Goal: Transaction & Acquisition: Purchase product/service

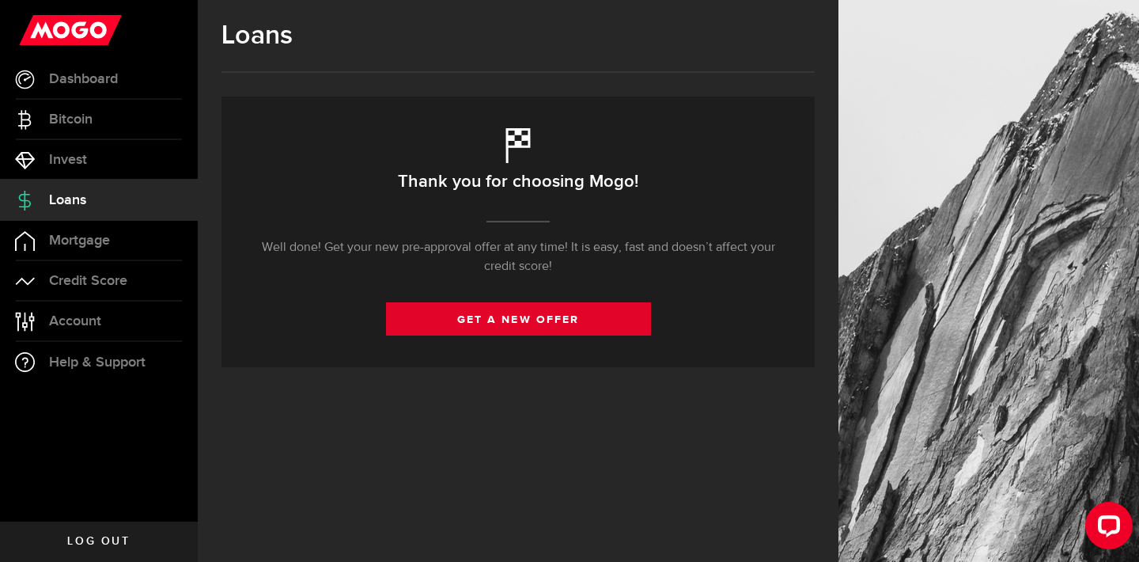
click at [447, 319] on link "get a new offer" at bounding box center [518, 318] width 265 height 33
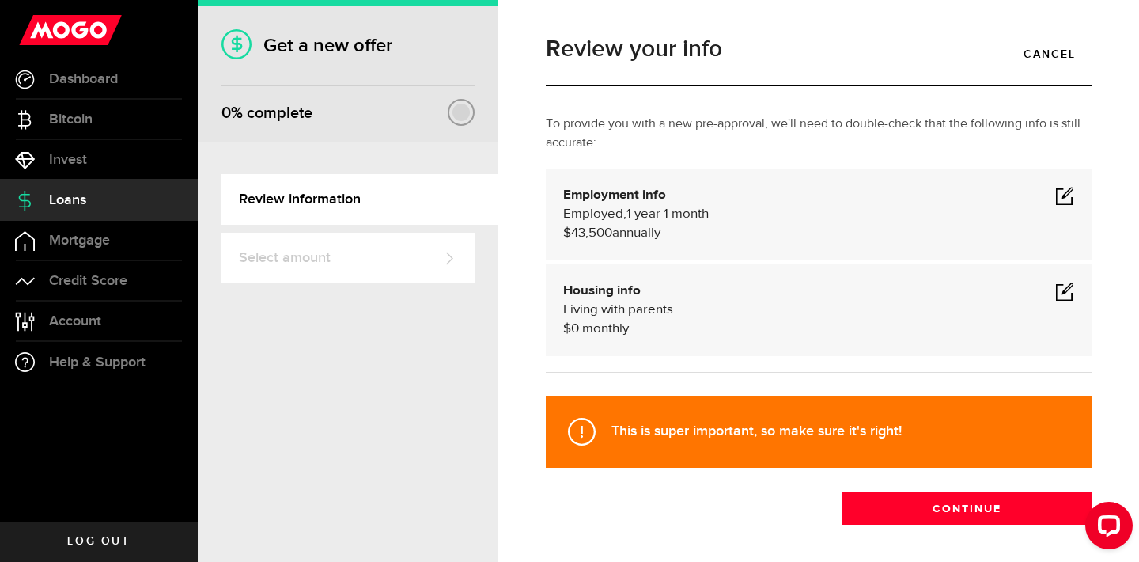
click at [1055, 194] on span at bounding box center [1064, 195] width 19 height 19
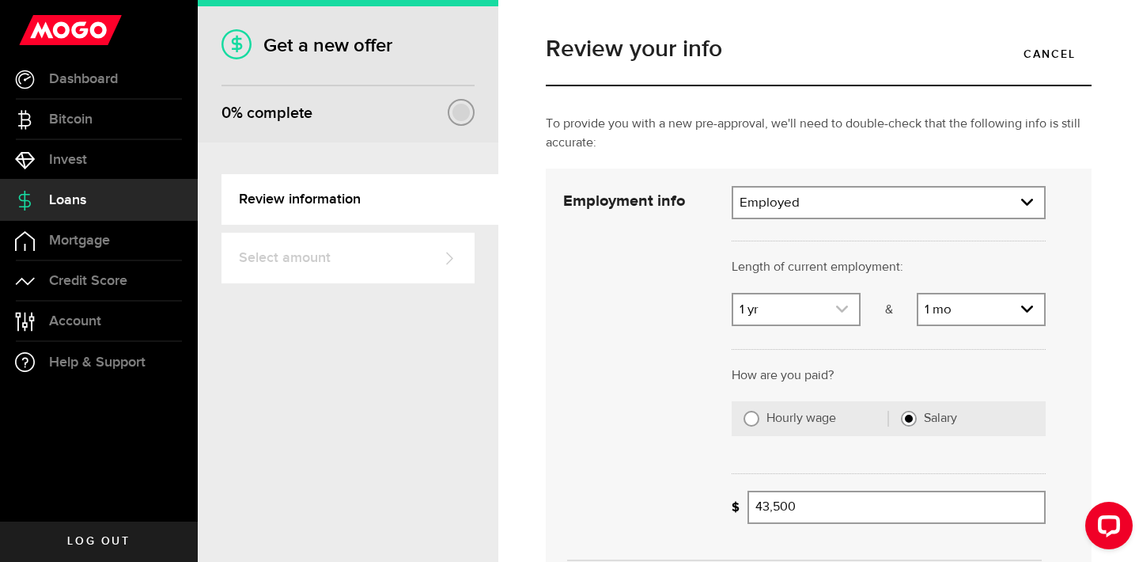
click at [811, 310] on link "expand select" at bounding box center [796, 309] width 126 height 30
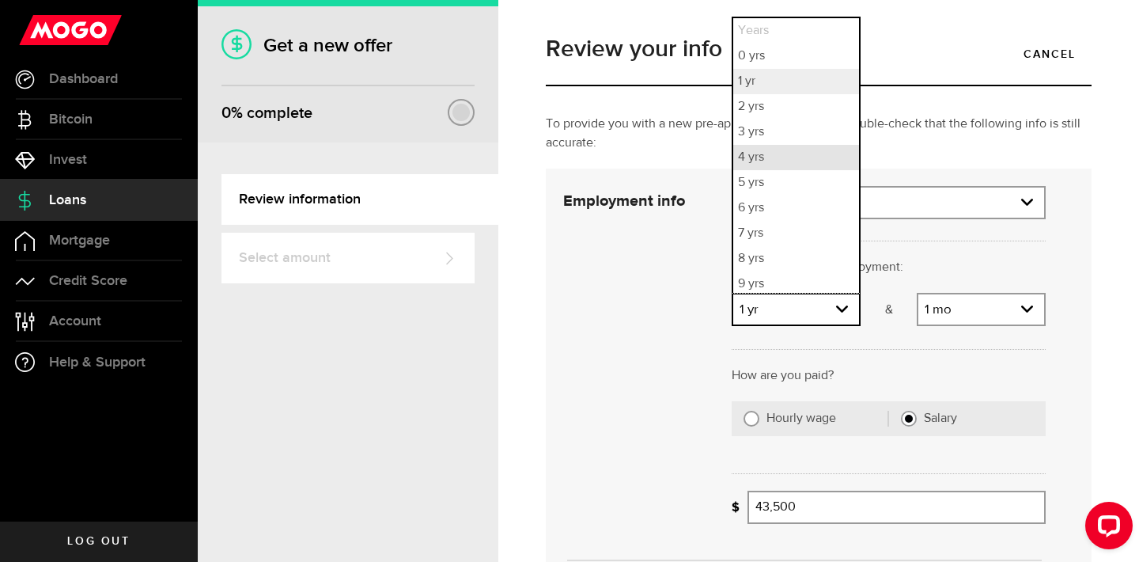
scroll to position [4, 0]
click at [791, 109] on li "2 yrs" at bounding box center [796, 102] width 126 height 25
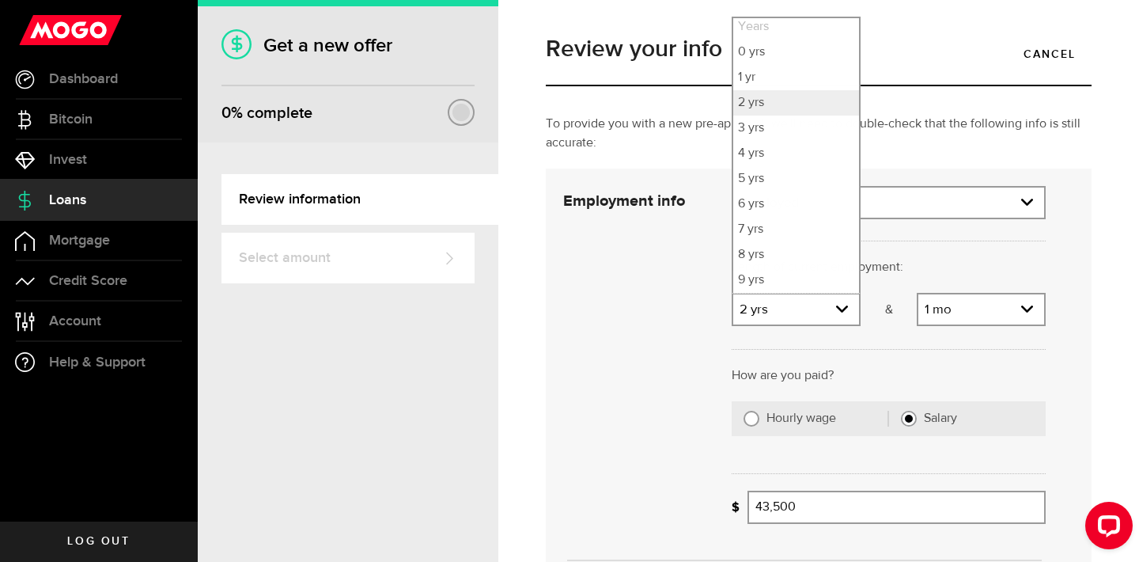
select select "2"
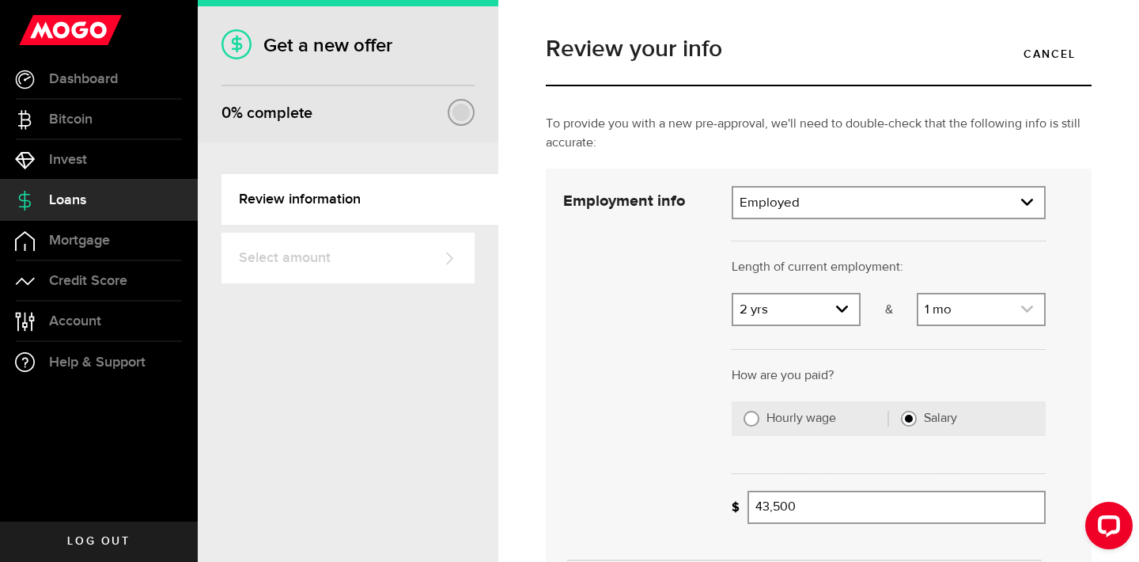
click at [1021, 308] on use "expand select" at bounding box center [1027, 308] width 12 height 7
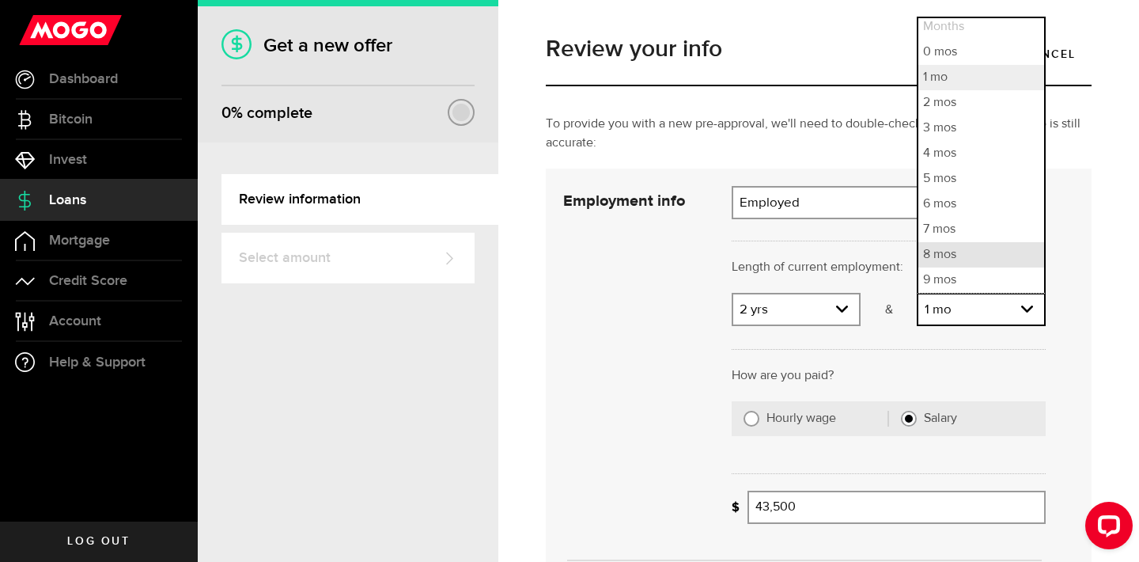
click at [976, 259] on li "8 mos" at bounding box center [981, 254] width 126 height 25
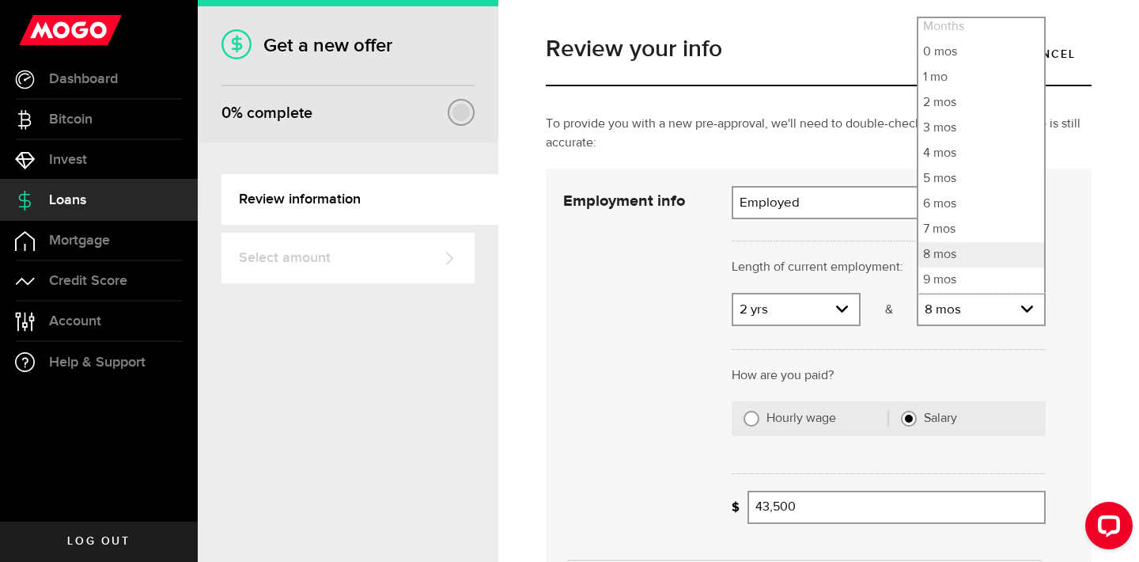
select select "8"
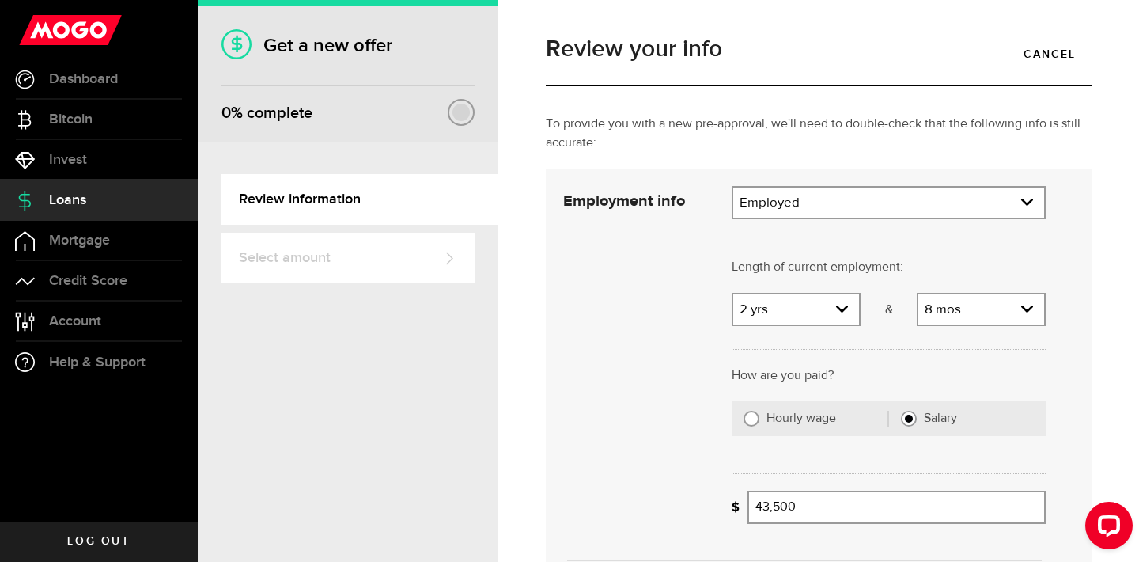
click at [1103, 295] on div "Review your info Cancel To provide you with a new pre-approval, we'll need to d…" at bounding box center [818, 281] width 641 height 562
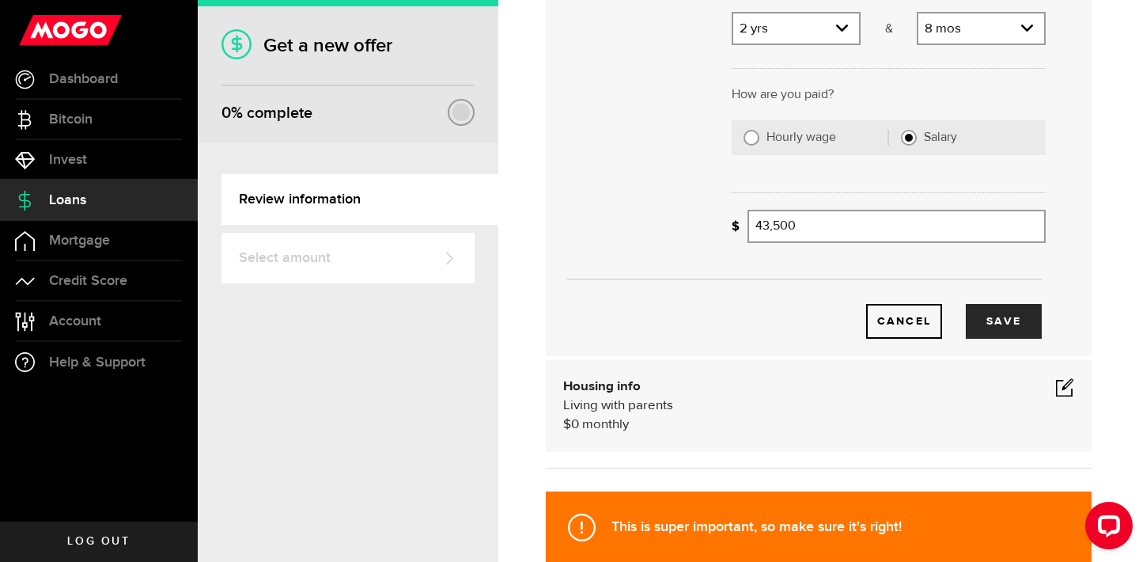
scroll to position [284, 0]
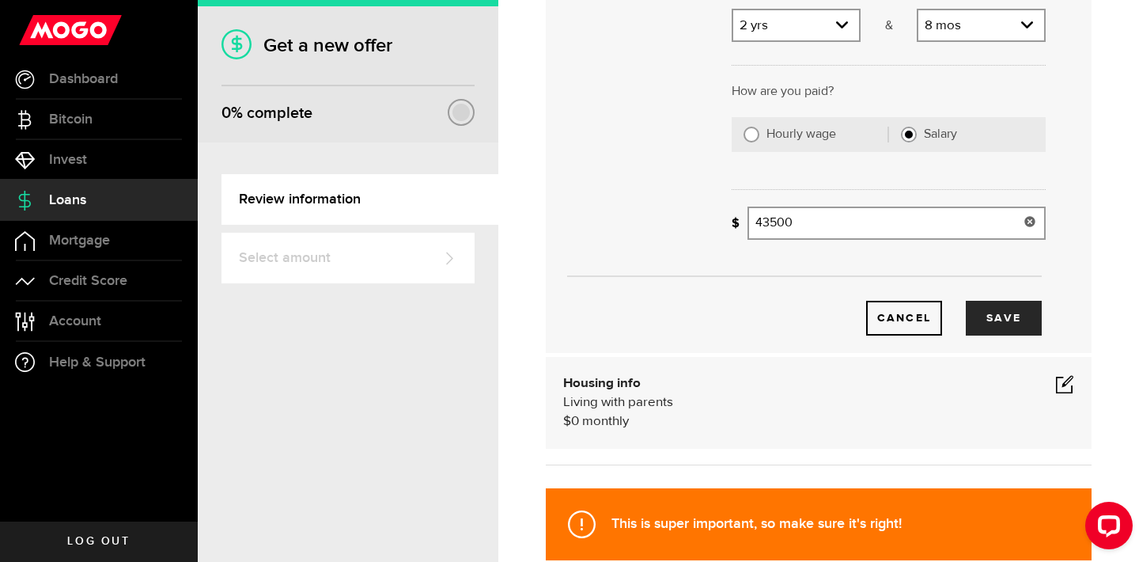
drag, startPoint x: 796, startPoint y: 221, endPoint x: 727, endPoint y: 213, distance: 69.4
click at [727, 213] on div "What's your gross annual income? 43500 Gross annual income" at bounding box center [889, 228] width 338 height 45
click at [717, 266] on div "Cancel Save" at bounding box center [804, 294] width 530 height 84
type input "54,000"
click at [979, 326] on button "Save" at bounding box center [1004, 318] width 76 height 35
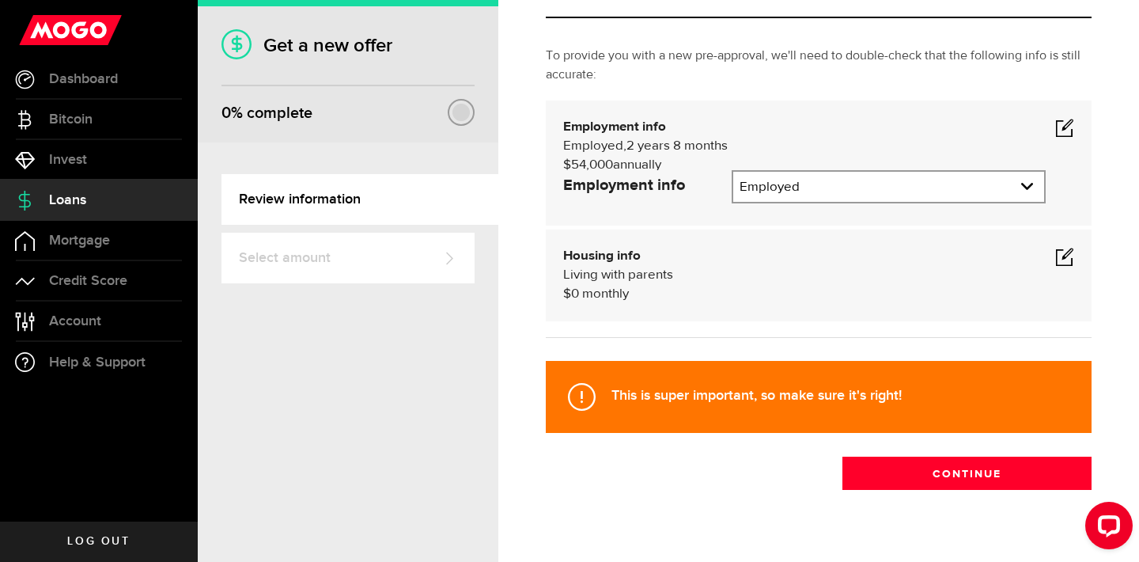
scroll to position [64, 0]
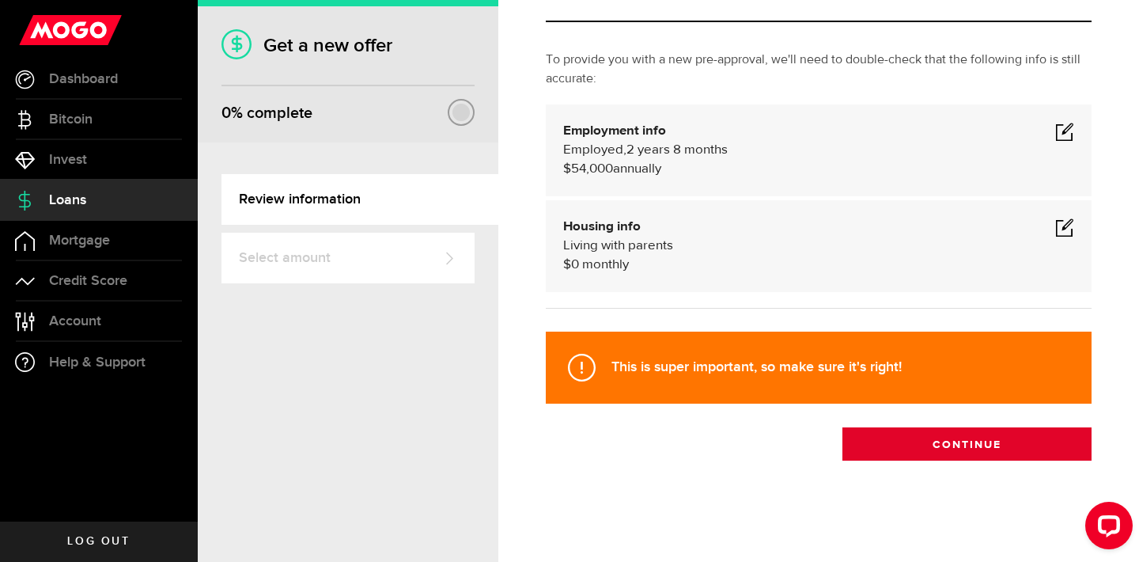
click at [970, 448] on button "Continue" at bounding box center [966, 443] width 249 height 33
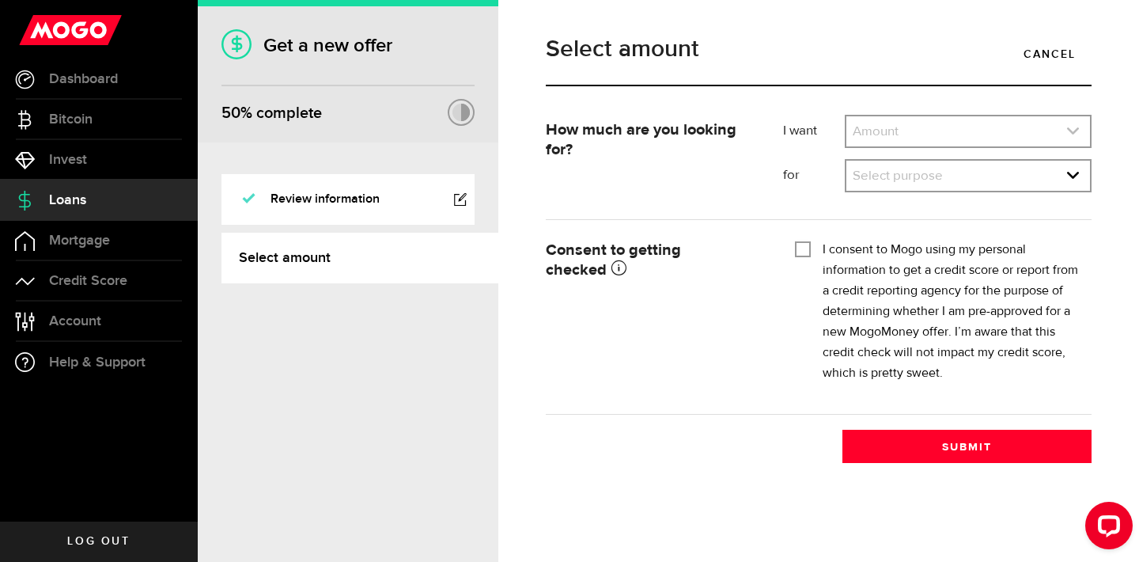
click at [944, 130] on link "expand select" at bounding box center [968, 131] width 244 height 30
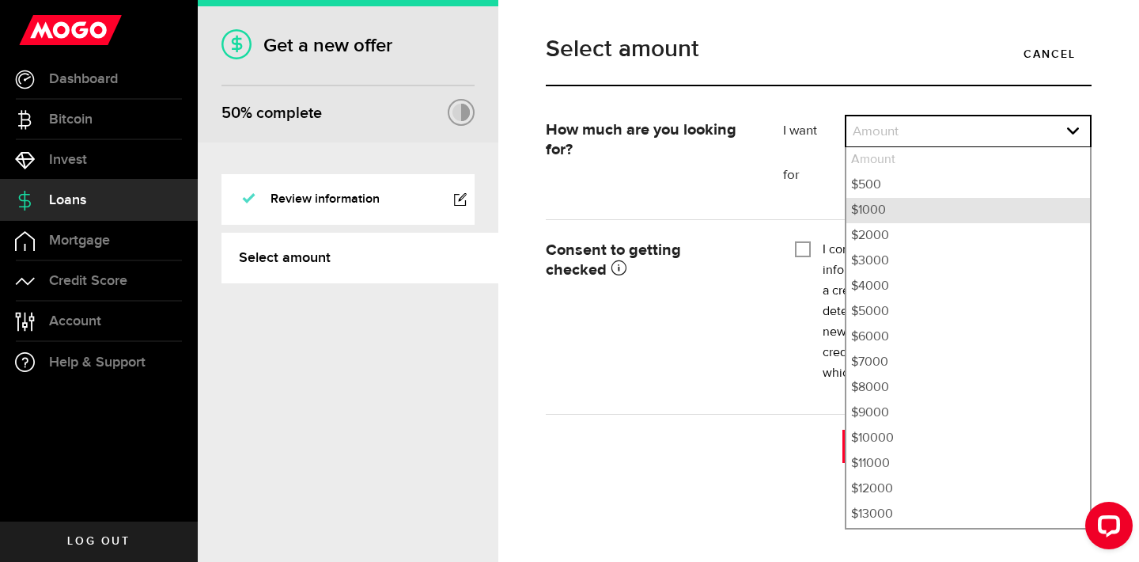
click at [922, 206] on li "$1000" at bounding box center [968, 210] width 244 height 25
select select "1000"
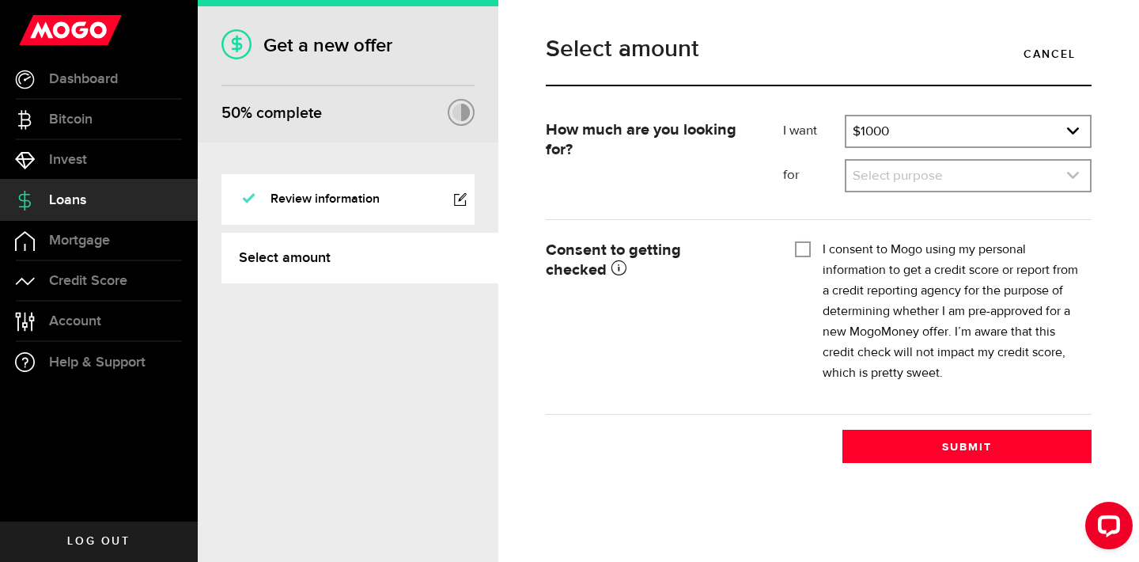
click at [922, 177] on link "expand select" at bounding box center [968, 176] width 244 height 30
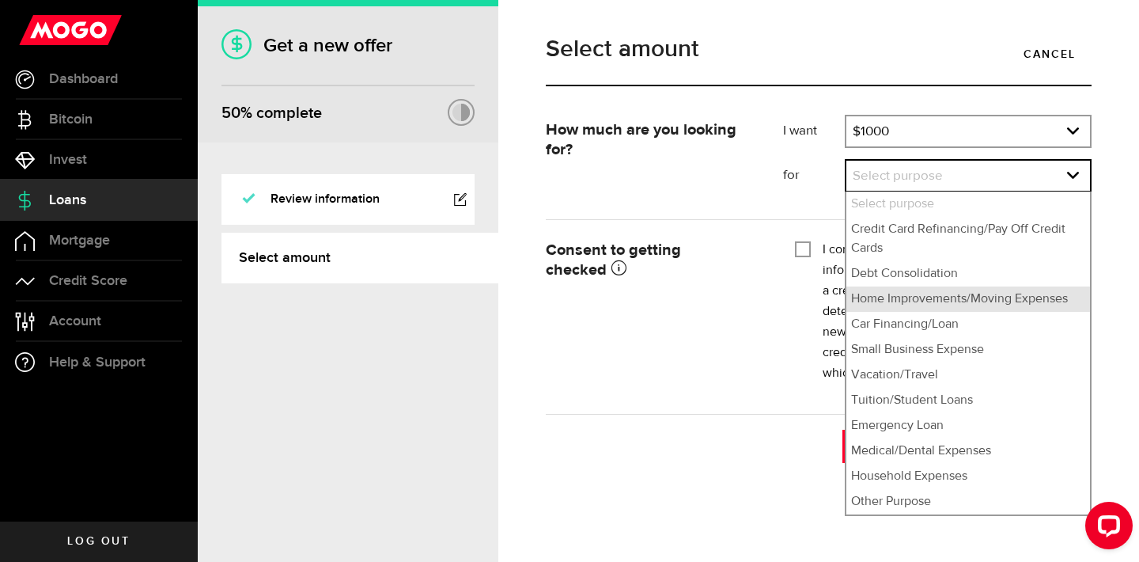
click at [902, 300] on li "Home Improvements/Moving Expenses" at bounding box center [968, 298] width 244 height 25
select select "Home Improvements/Moving Expenses"
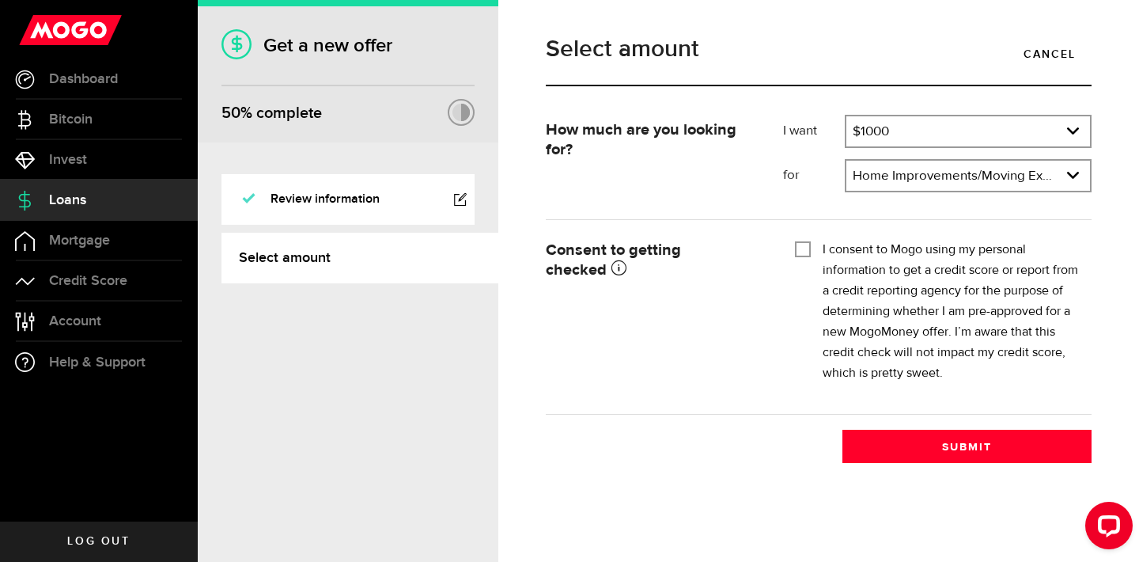
click at [799, 251] on input "I consent to Mogo using my personal information to get a credit score or report…" at bounding box center [803, 248] width 16 height 16
checkbox input "true"
click at [901, 449] on button "Submit" at bounding box center [966, 446] width 249 height 33
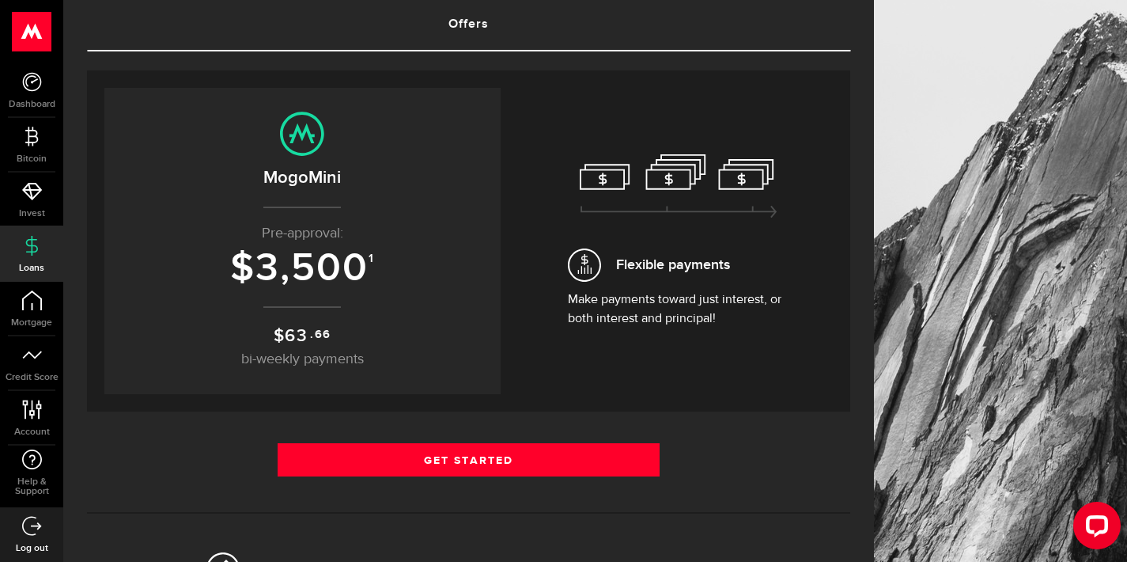
scroll to position [111, 0]
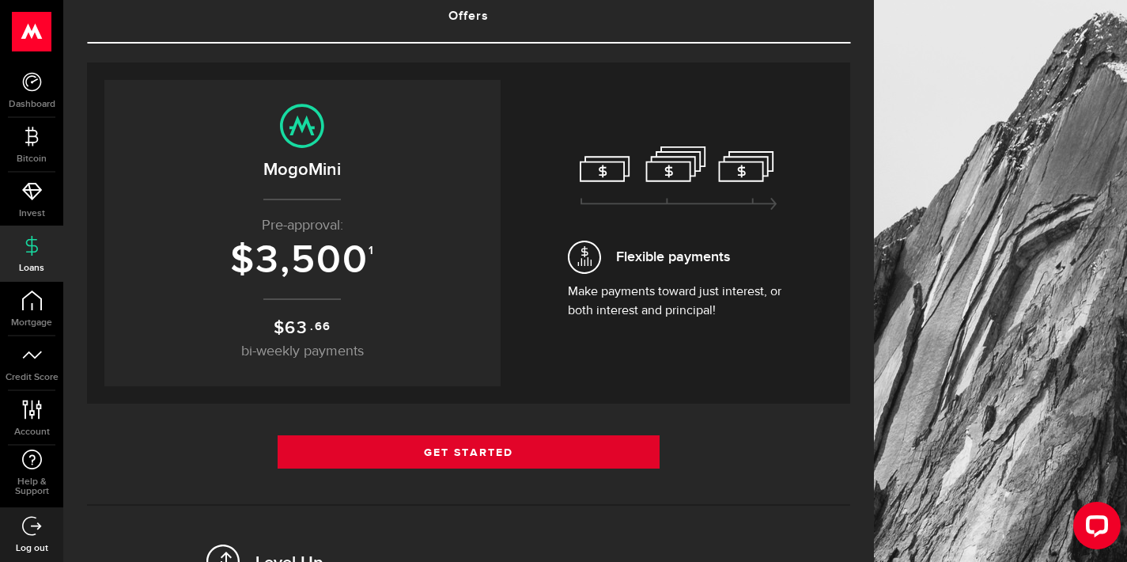
click at [495, 456] on link "Get Started" at bounding box center [469, 451] width 382 height 33
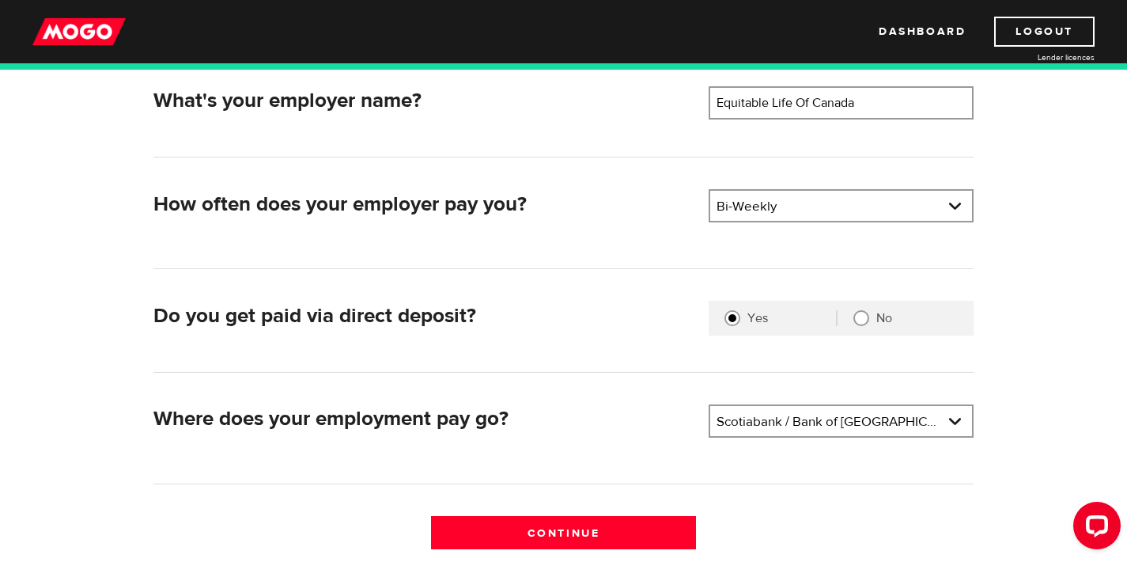
scroll to position [264, 0]
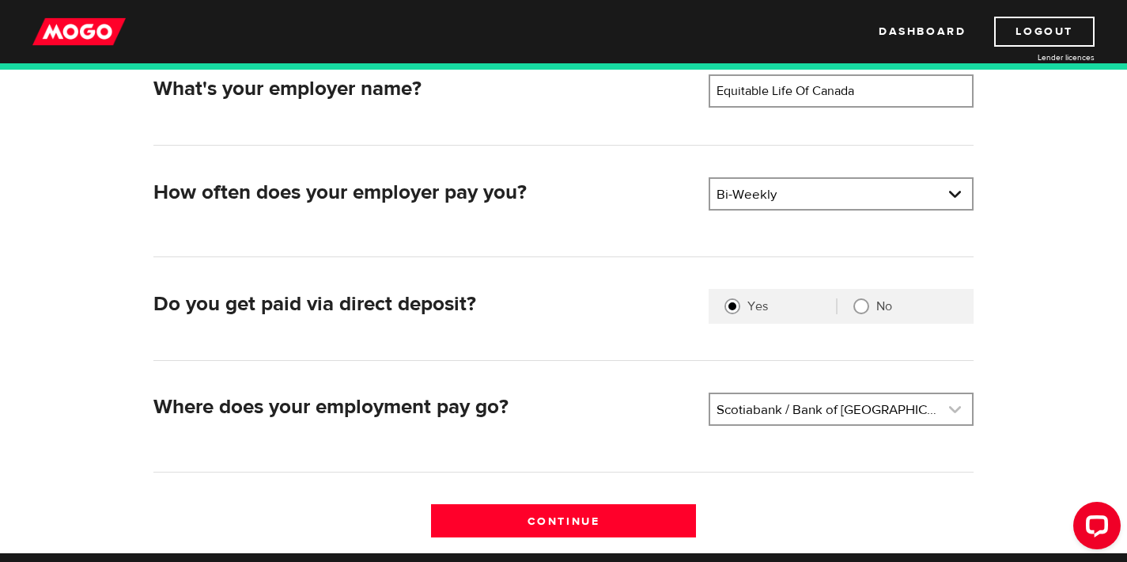
click at [899, 410] on link at bounding box center [841, 409] width 262 height 30
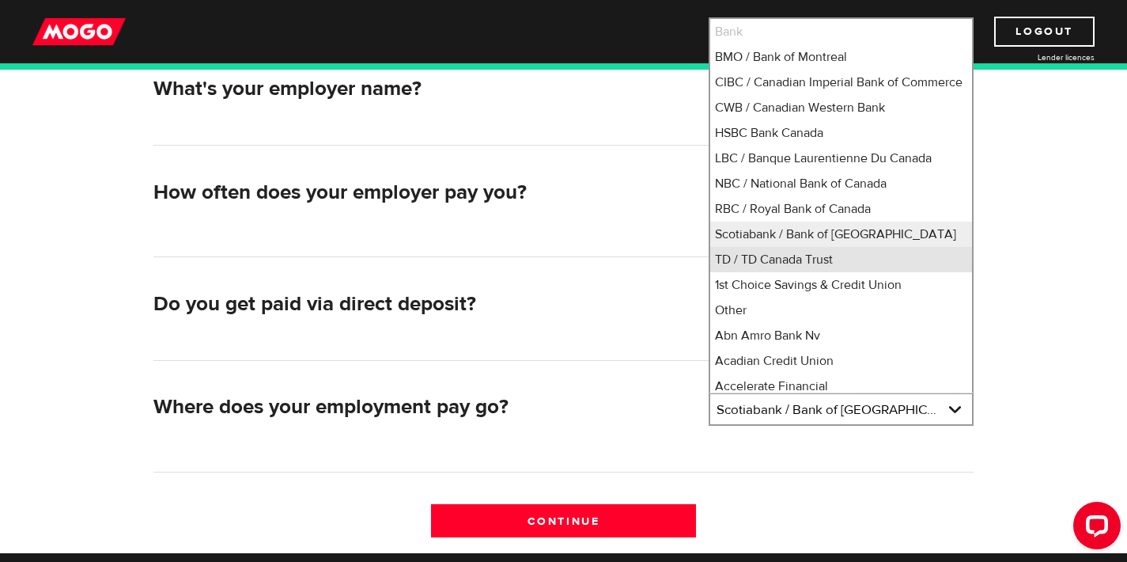
click at [842, 272] on li "TD / TD Canada Trust" at bounding box center [841, 259] width 262 height 25
select select "9"
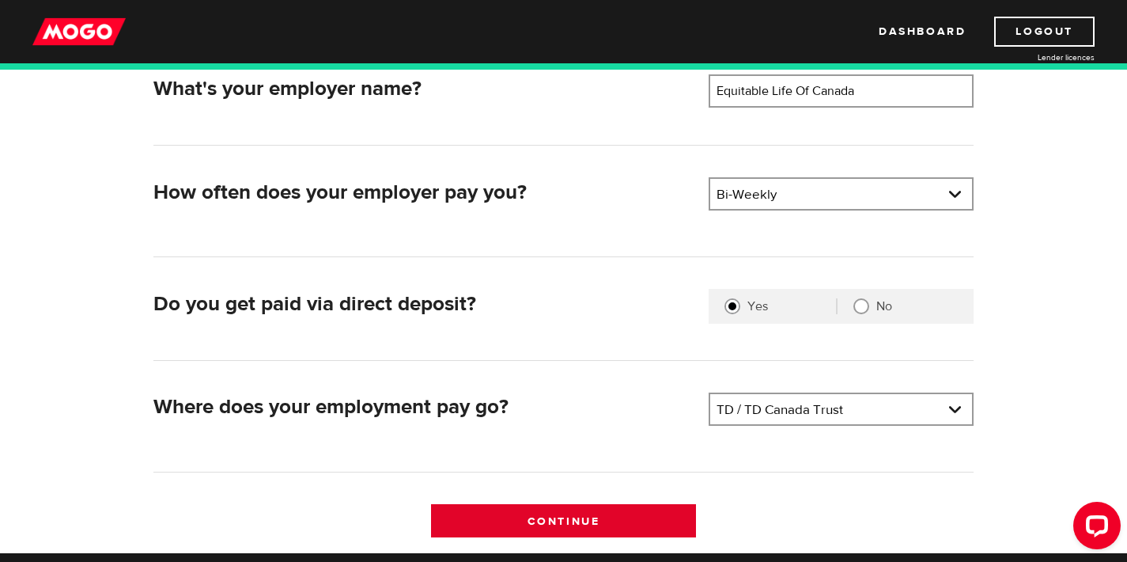
click at [570, 524] on input "Continue" at bounding box center [563, 520] width 265 height 33
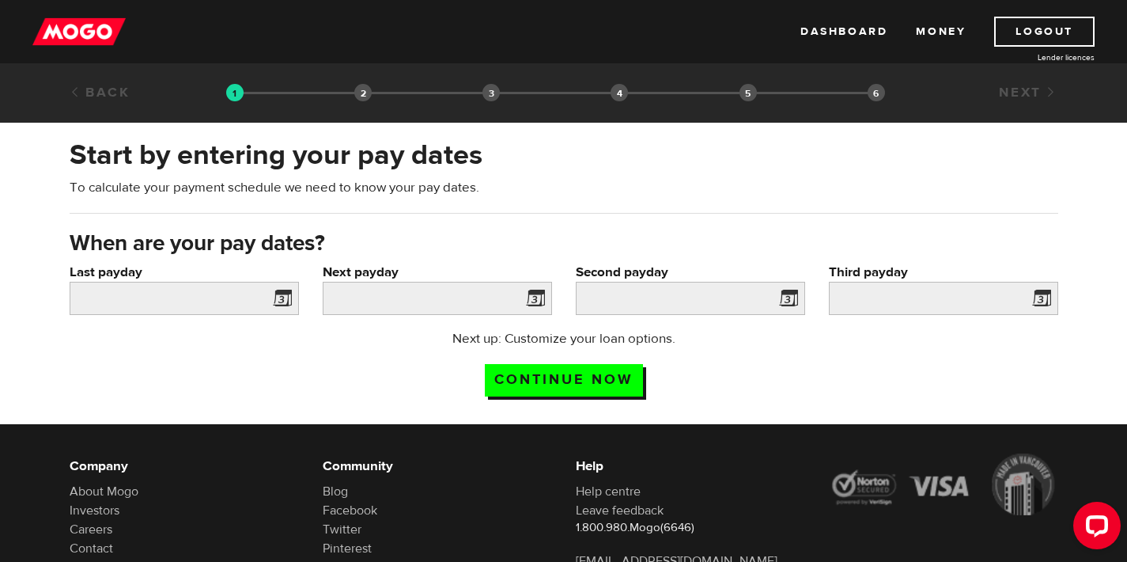
click at [279, 306] on span at bounding box center [279, 300] width 24 height 25
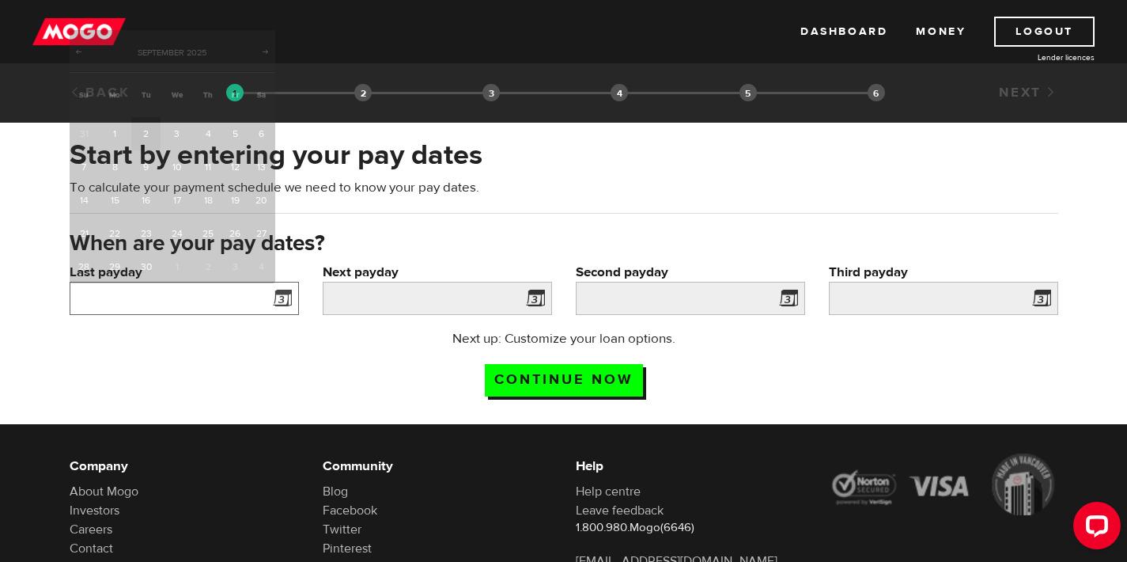
click at [233, 299] on input "Last payday" at bounding box center [184, 298] width 229 height 33
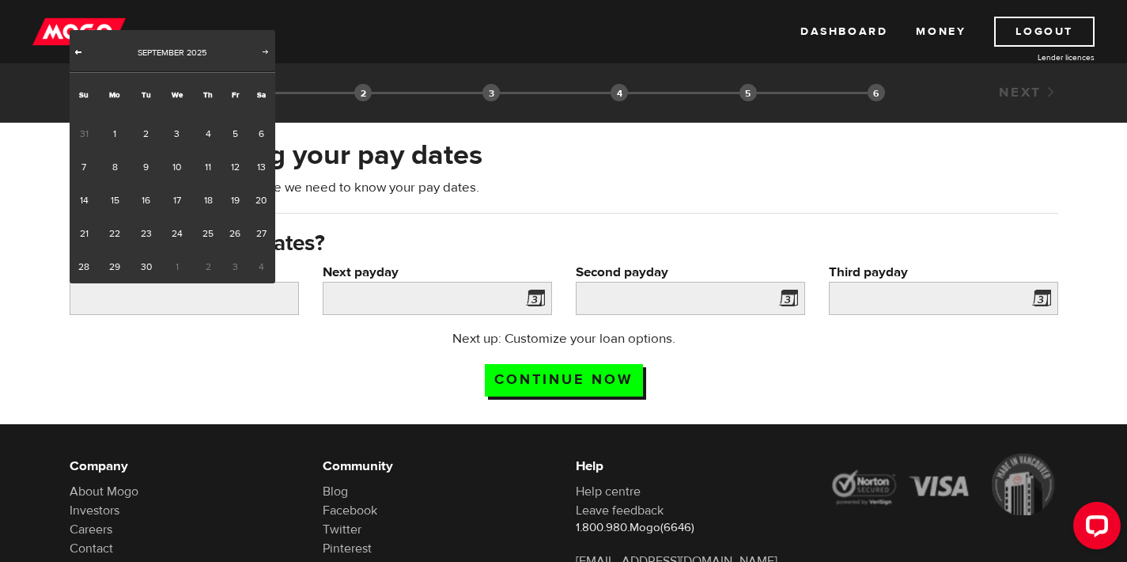
click at [79, 51] on span "Prev" at bounding box center [78, 51] width 13 height 13
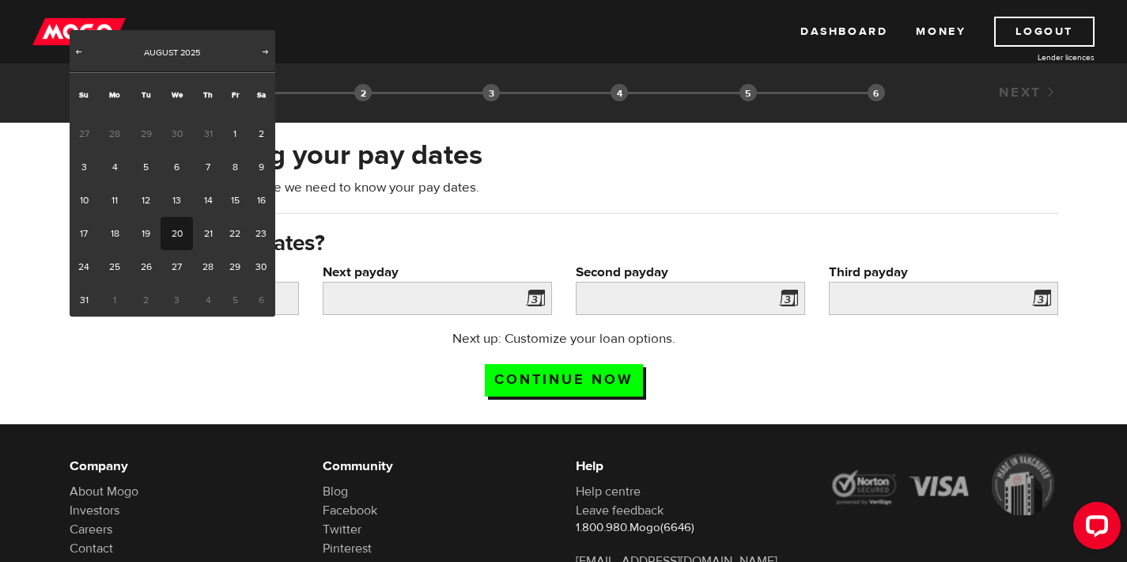
click at [172, 238] on link "20" at bounding box center [177, 233] width 32 height 33
type input "2025/08/20"
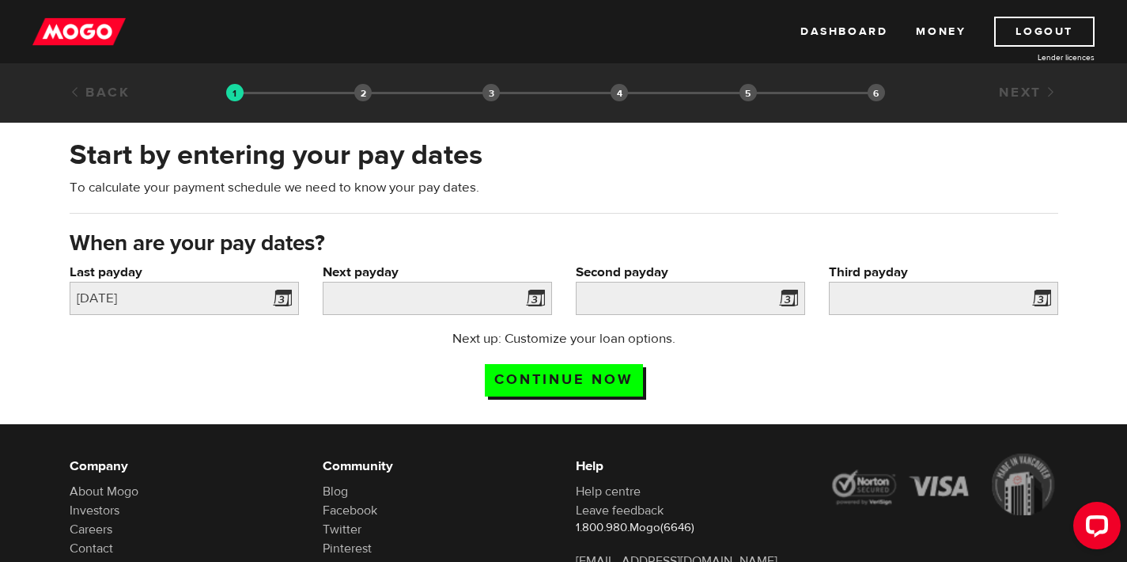
click at [536, 298] on span at bounding box center [532, 300] width 24 height 25
click at [494, 300] on input "Next payday" at bounding box center [437, 298] width 229 height 33
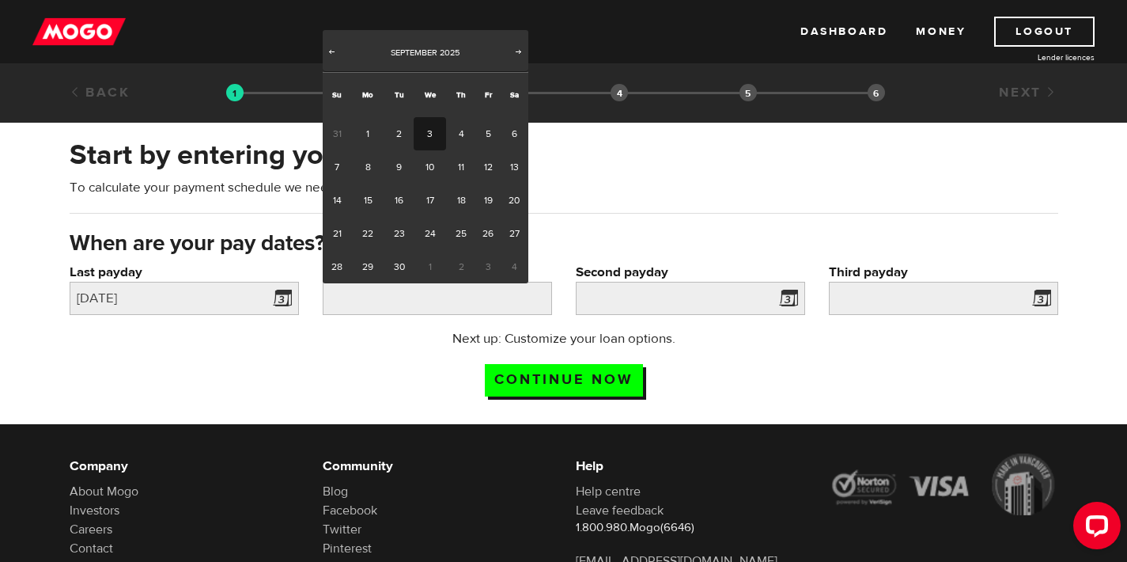
click at [428, 140] on link "3" at bounding box center [430, 133] width 32 height 33
type input "2025/09/03"
type input "2025/9/17"
type input "2025/10/1"
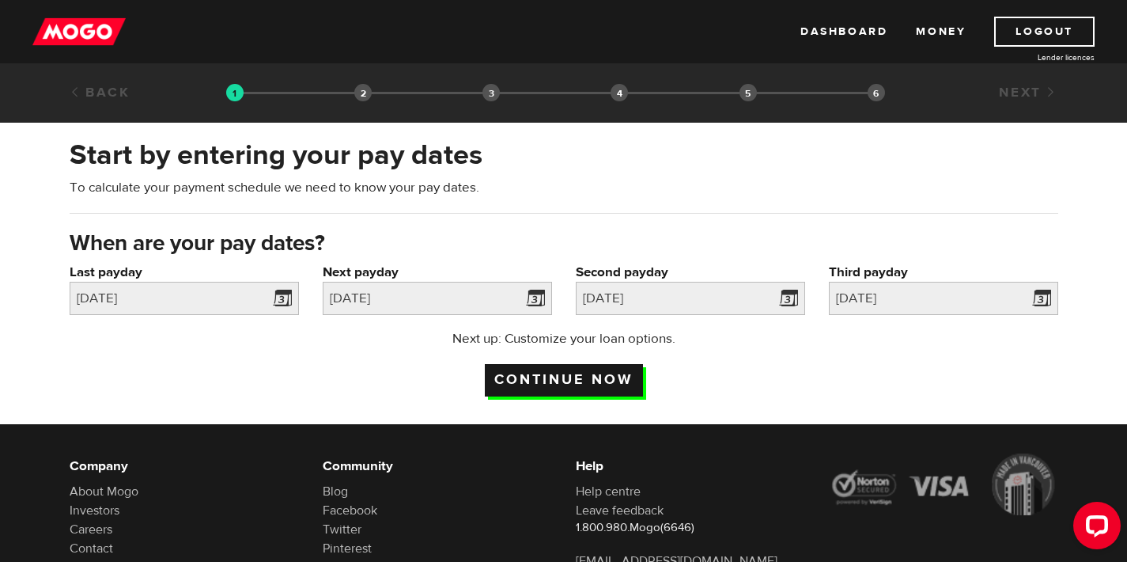
click at [630, 386] on input "Continue now" at bounding box center [564, 380] width 158 height 32
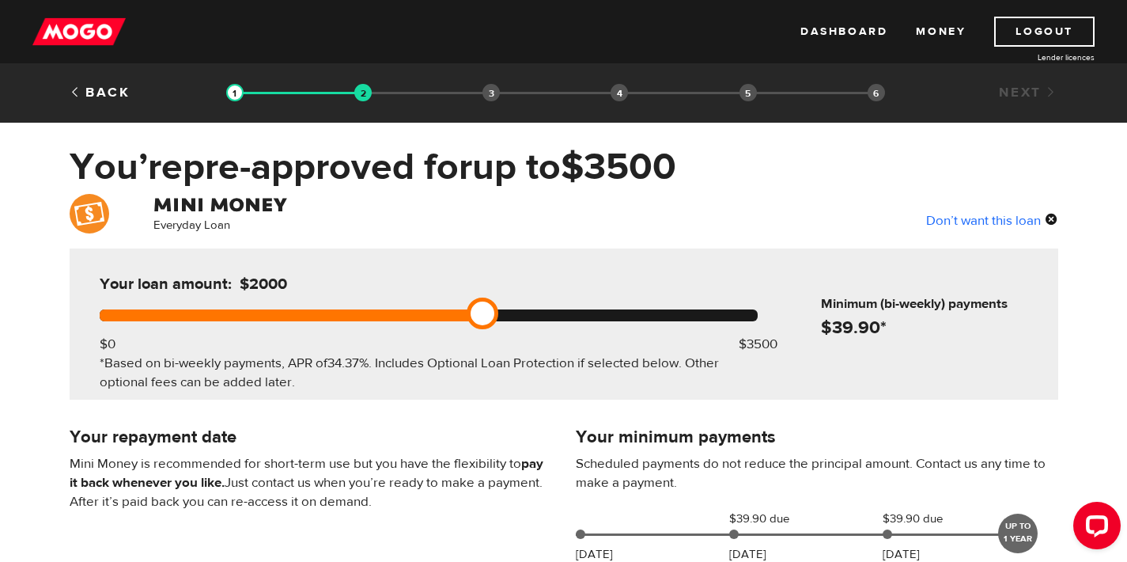
drag, startPoint x: 765, startPoint y: 320, endPoint x: 486, endPoint y: 328, distance: 278.6
click at [486, 328] on link at bounding box center [483, 313] width 32 height 32
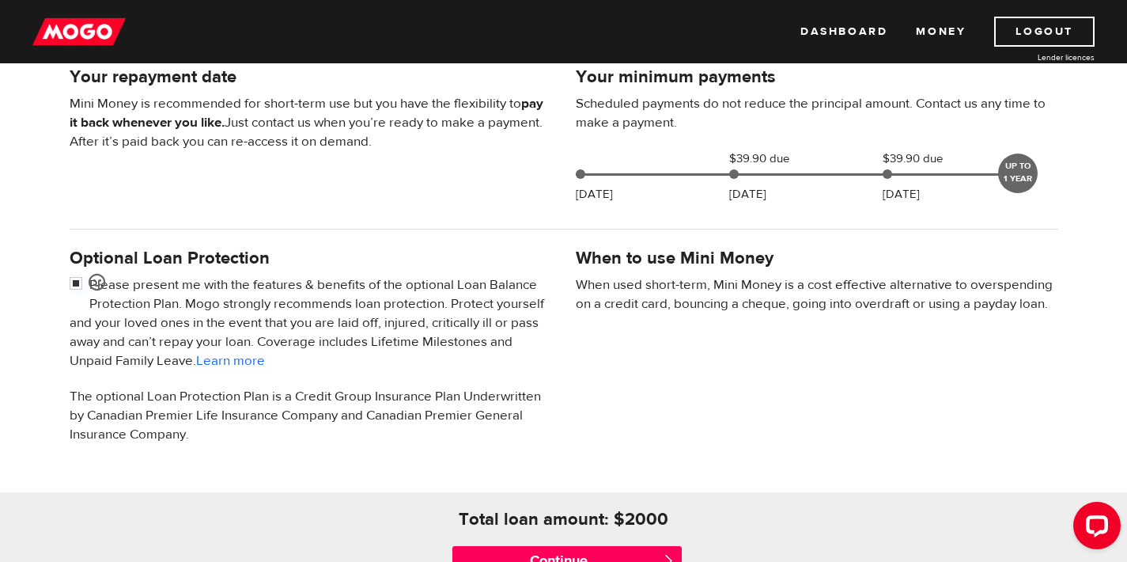
scroll to position [362, 0]
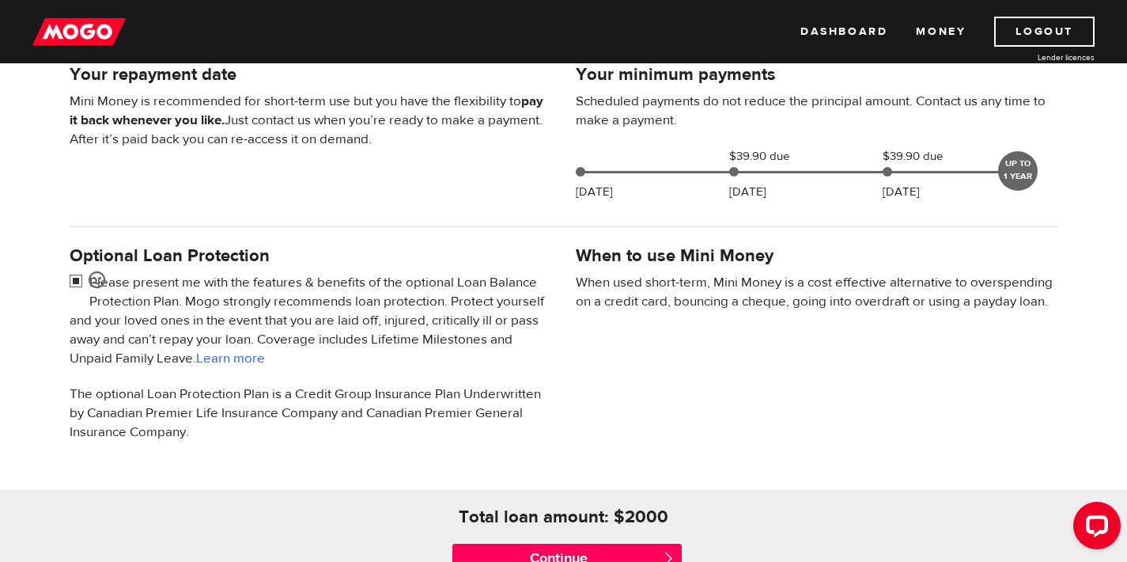
click at [78, 284] on input "checkbox" at bounding box center [80, 283] width 20 height 20
checkbox input "false"
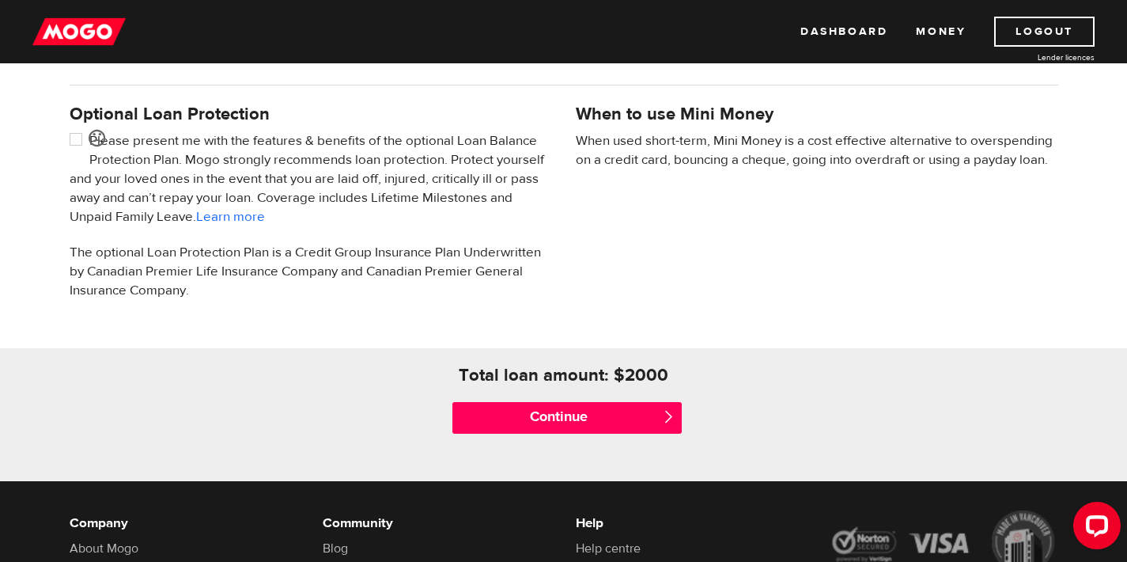
scroll to position [501, 0]
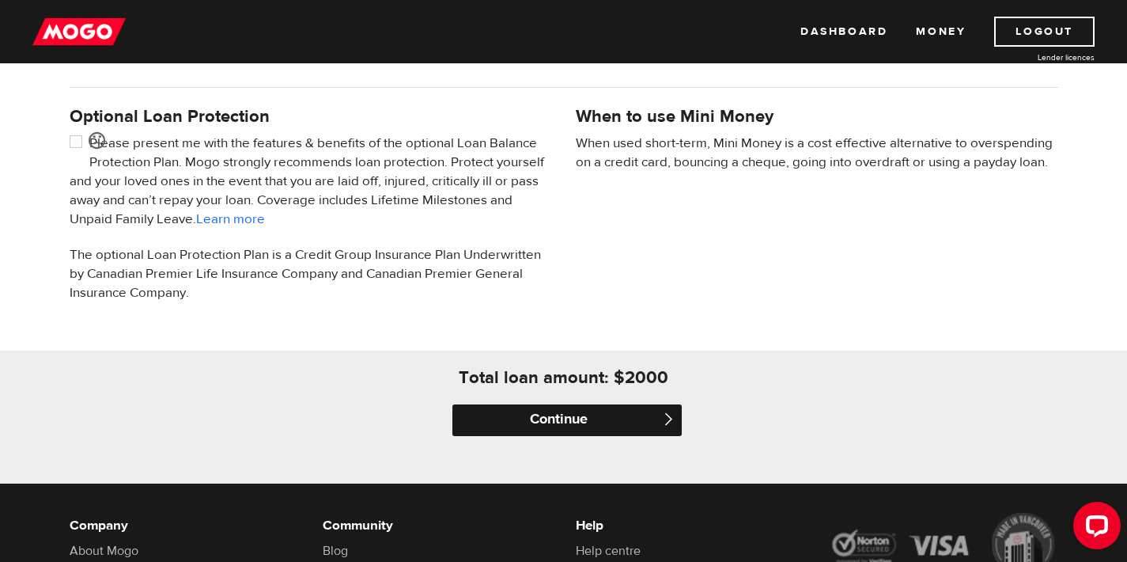
click at [563, 426] on input "Continue" at bounding box center [566, 420] width 229 height 32
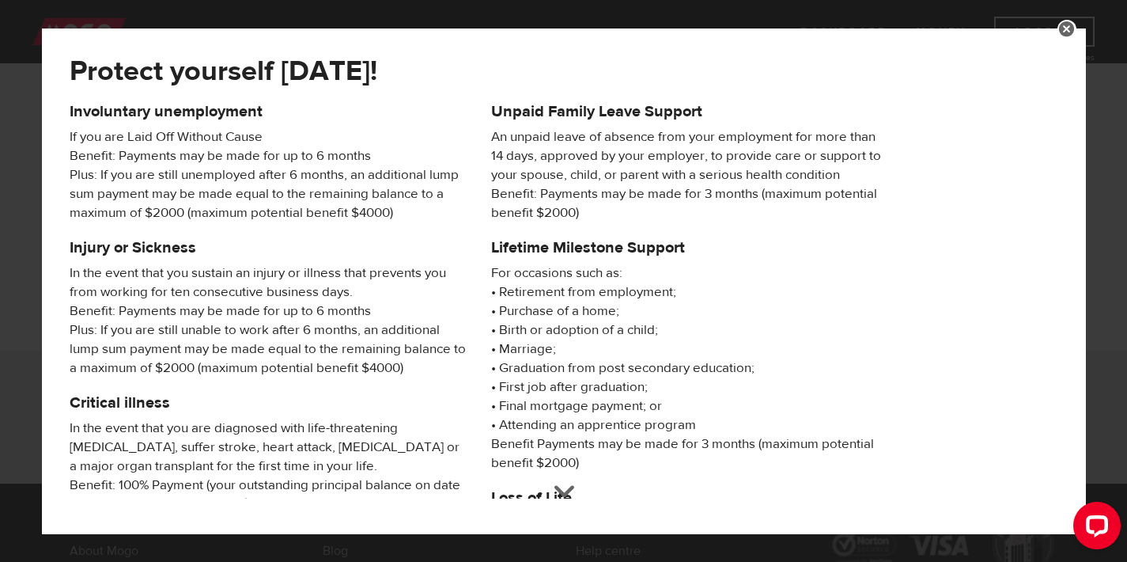
scroll to position [295, 0]
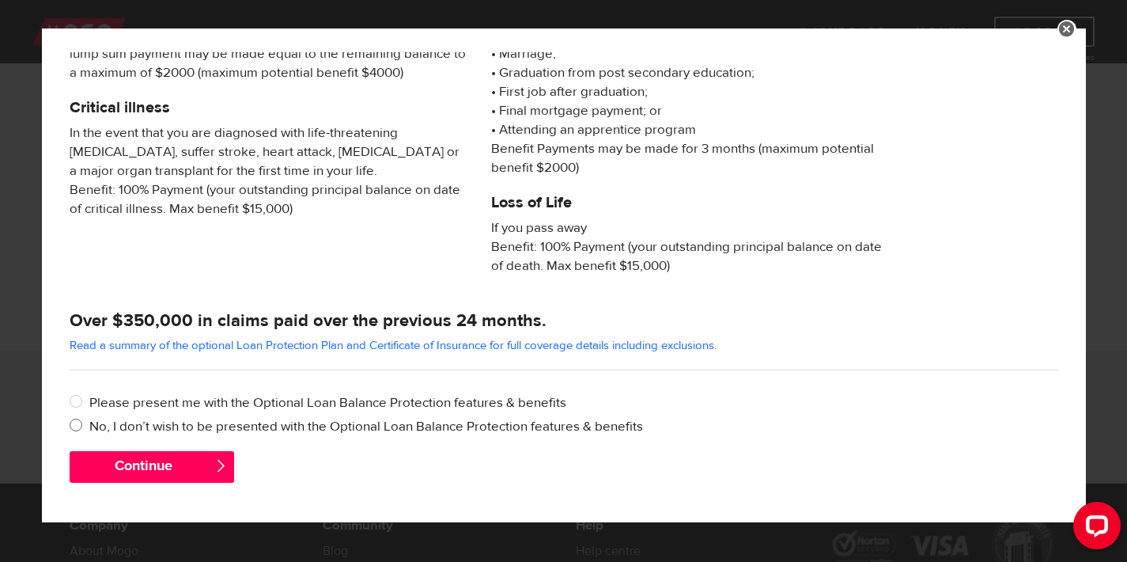
click at [74, 423] on input "No, I don’t wish to be presented with the Optional Loan Balance Protection feat…" at bounding box center [80, 427] width 20 height 20
radio input "true"
click at [117, 462] on button "Continue" at bounding box center [152, 467] width 165 height 32
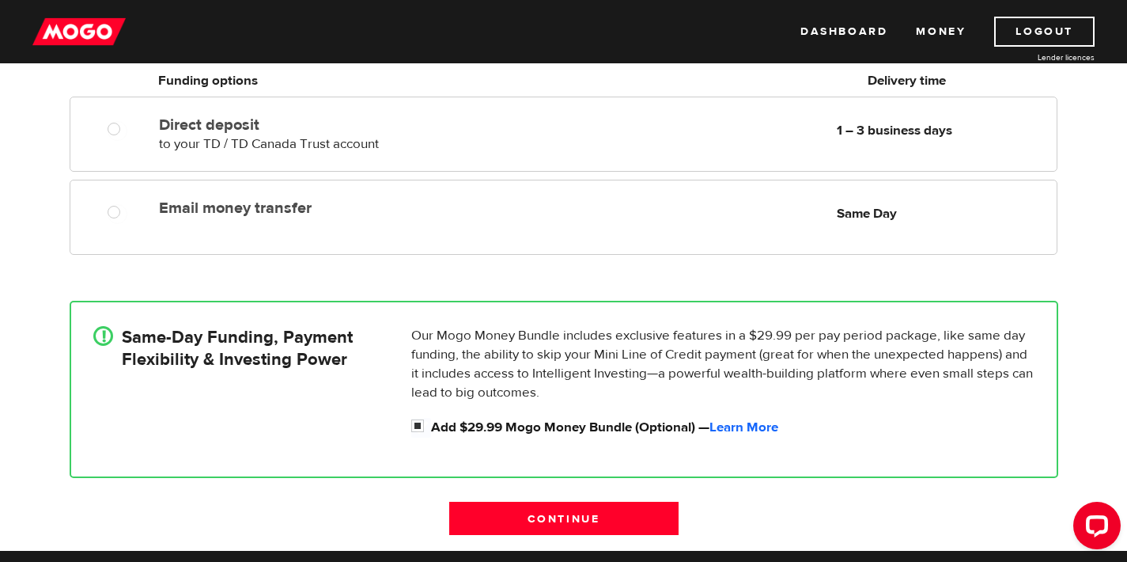
scroll to position [195, 0]
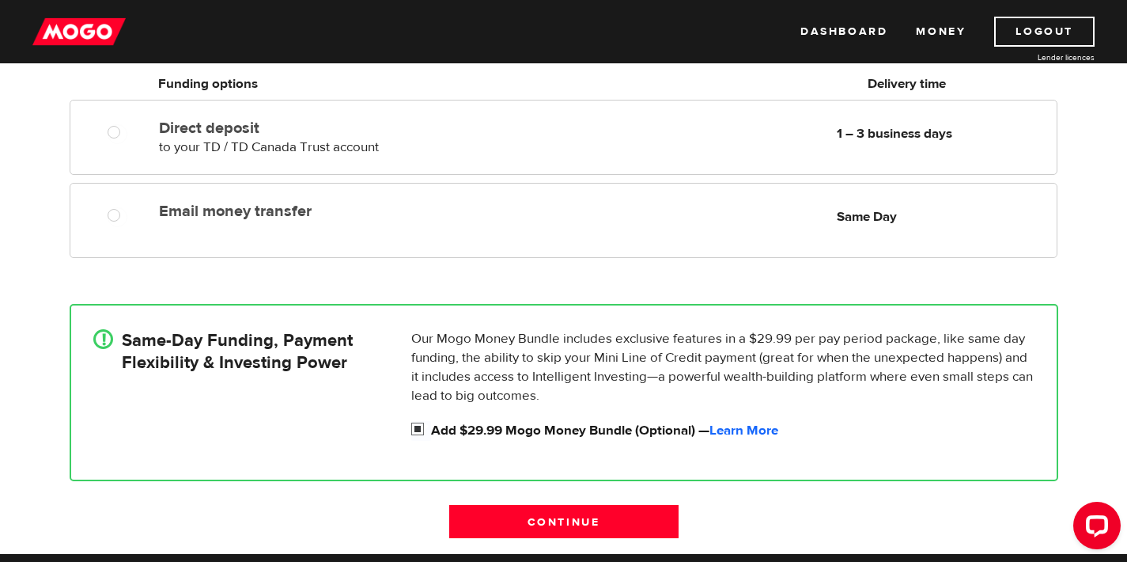
click at [416, 431] on input "Add $29.99 Mogo Money Bundle (Optional) — Learn More" at bounding box center [421, 431] width 20 height 20
checkbox input "false"
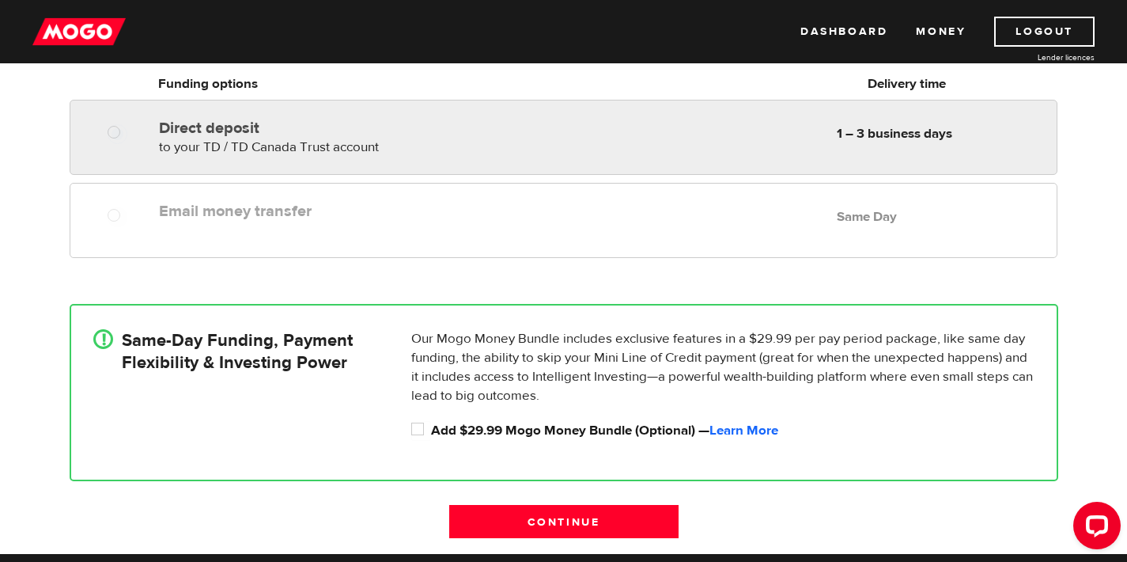
radio input "true"
click at [350, 140] on div "Direct deposit to your TD / TD Canada Trust account Delivery in 1 – 3 business …" at bounding box center [341, 134] width 377 height 44
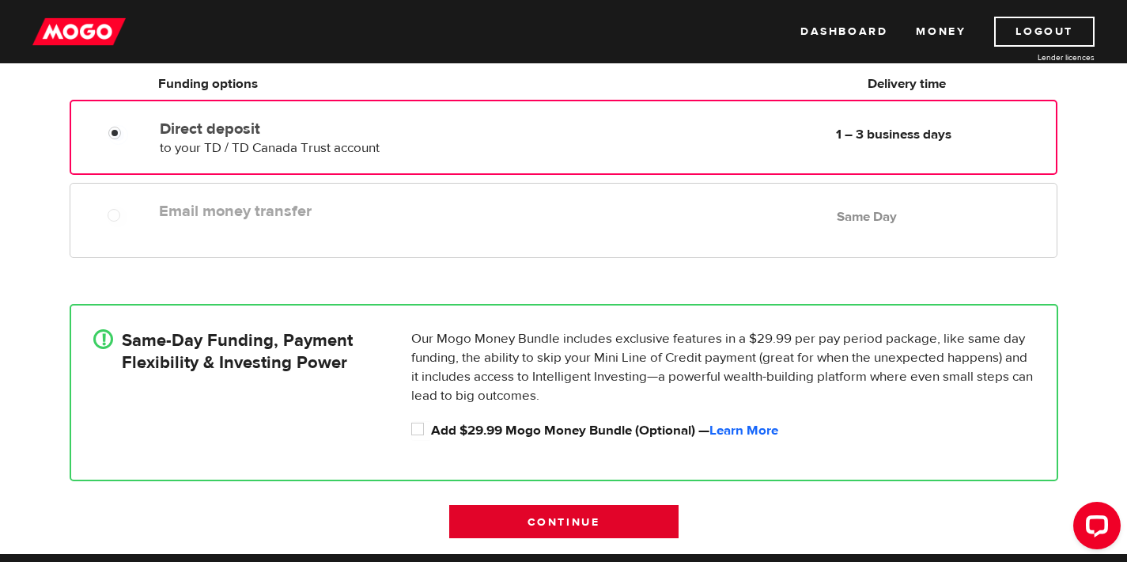
click at [486, 524] on input "Continue" at bounding box center [563, 521] width 229 height 33
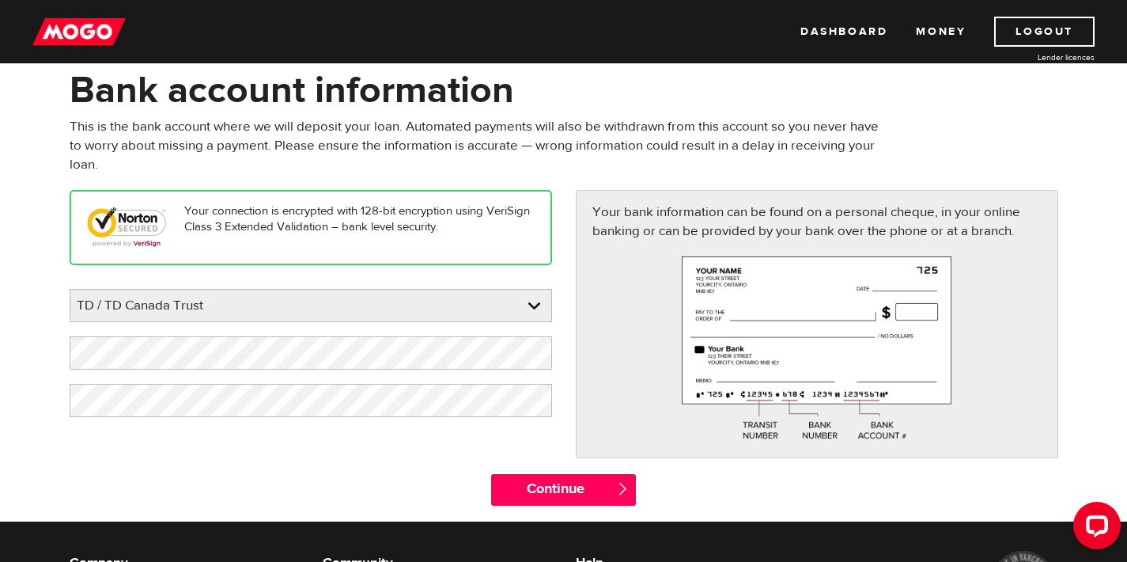
scroll to position [79, 0]
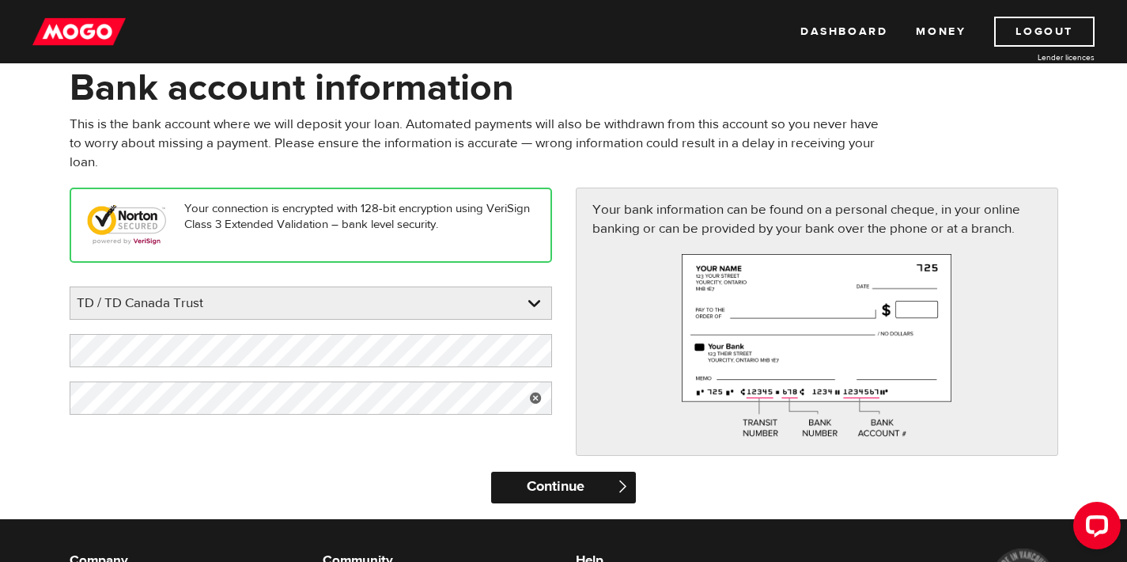
click at [505, 486] on input "Continue" at bounding box center [563, 487] width 145 height 32
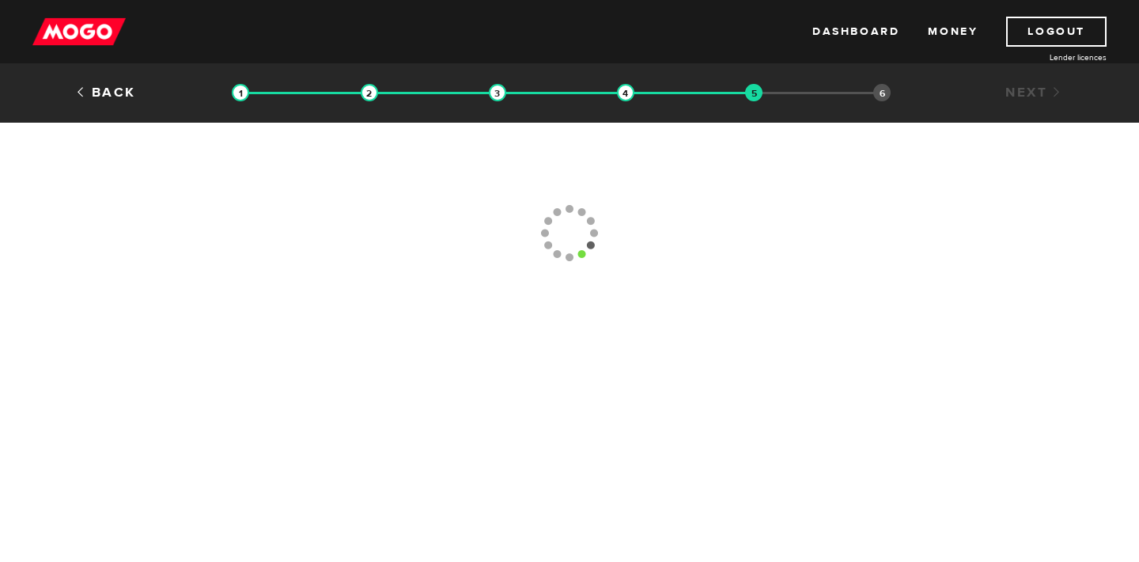
type input "[PHONE_NUMBER]"
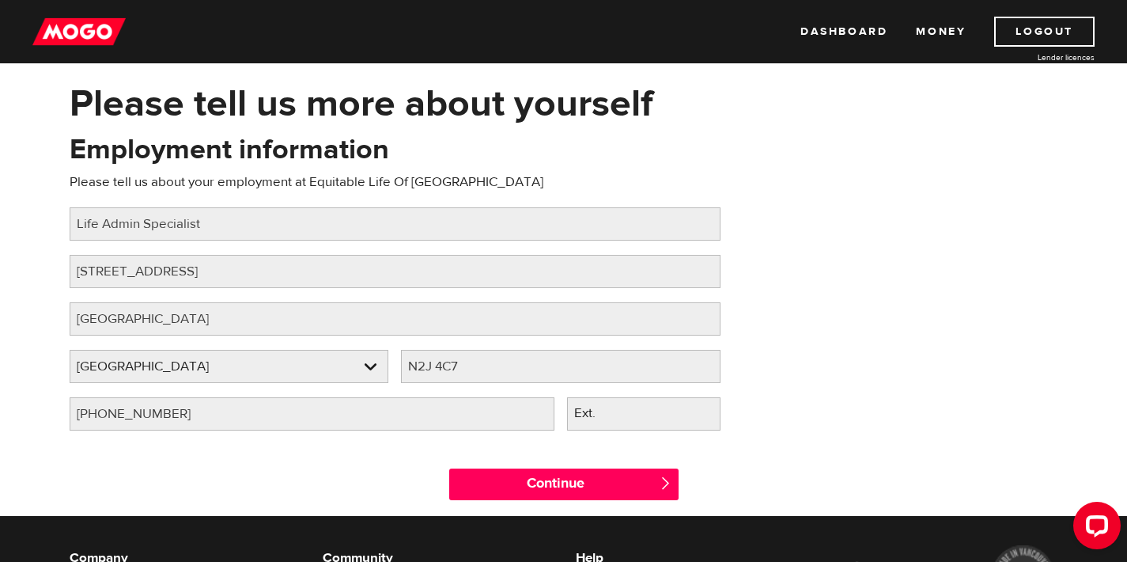
scroll to position [61, 0]
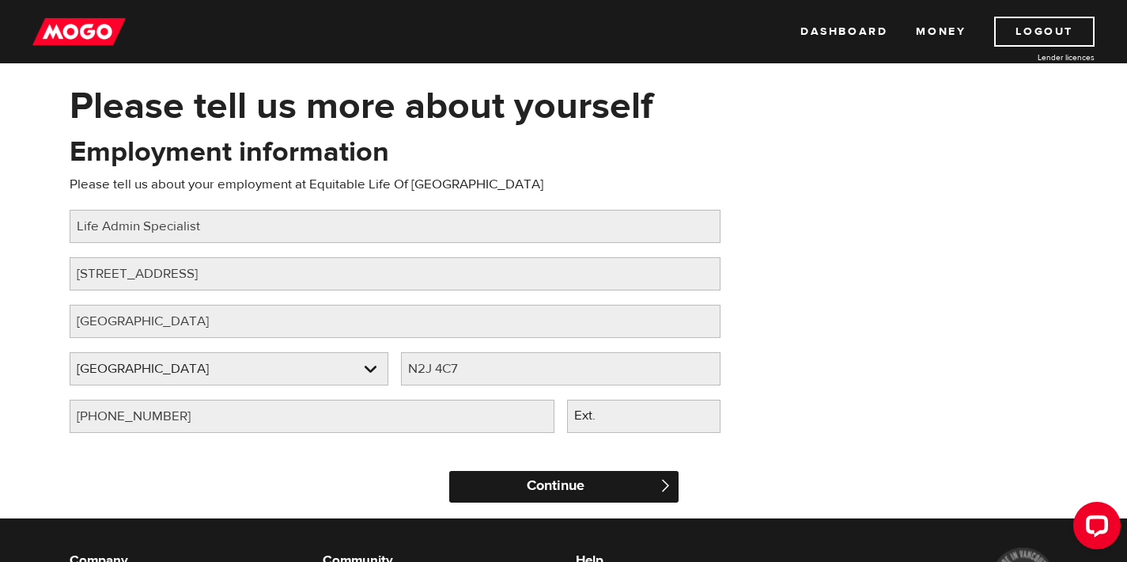
click at [558, 490] on input "Continue" at bounding box center [563, 487] width 229 height 32
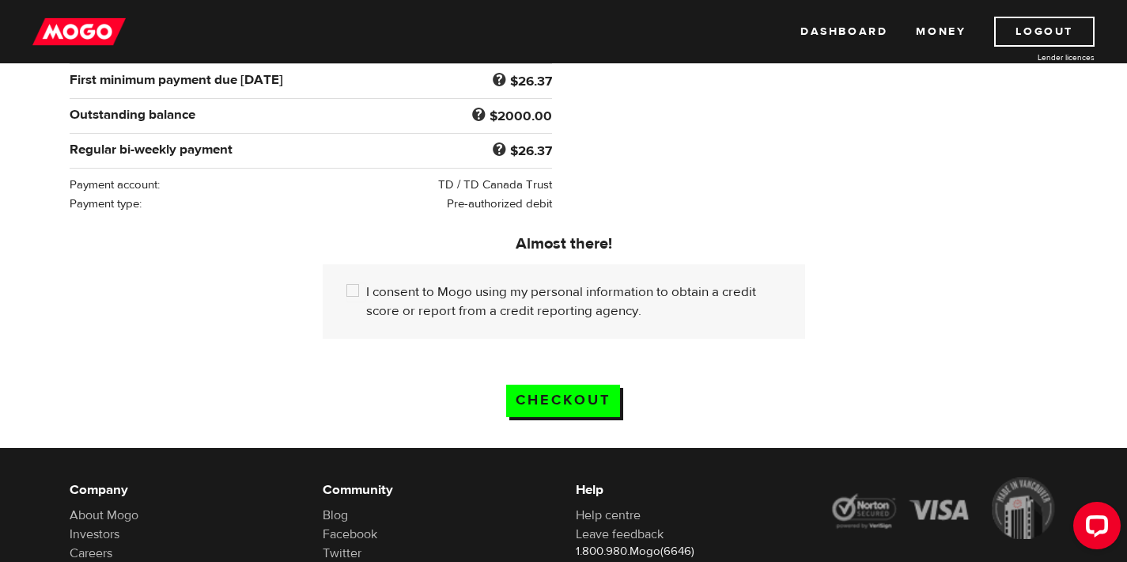
scroll to position [348, 0]
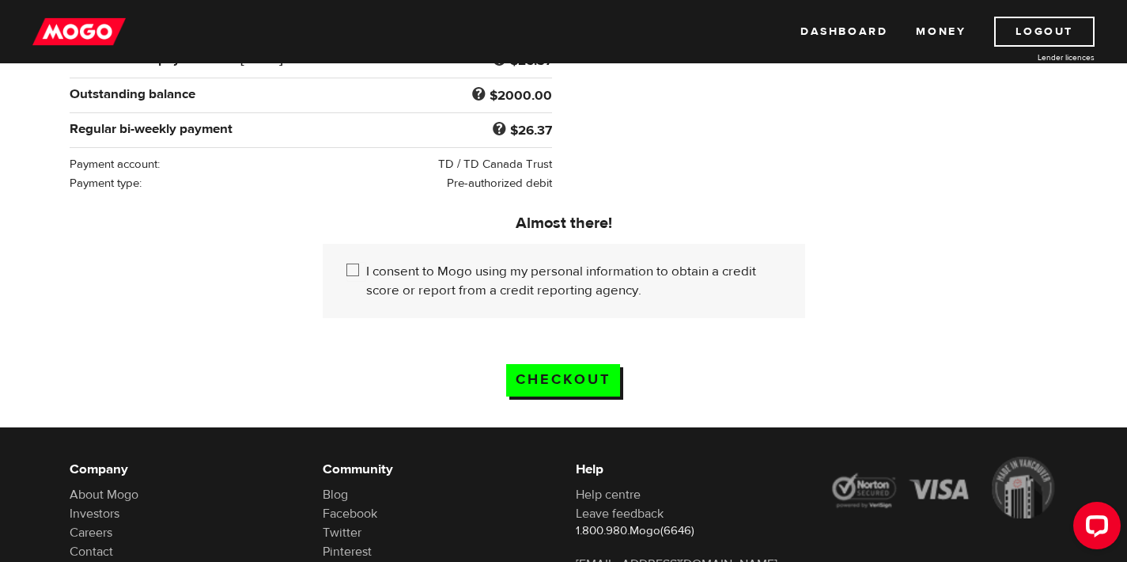
click at [351, 271] on input "I consent to Mogo using my personal information to obtain a credit score or rep…" at bounding box center [356, 272] width 20 height 20
checkbox input "true"
click at [586, 383] on input "Checkout" at bounding box center [563, 380] width 114 height 32
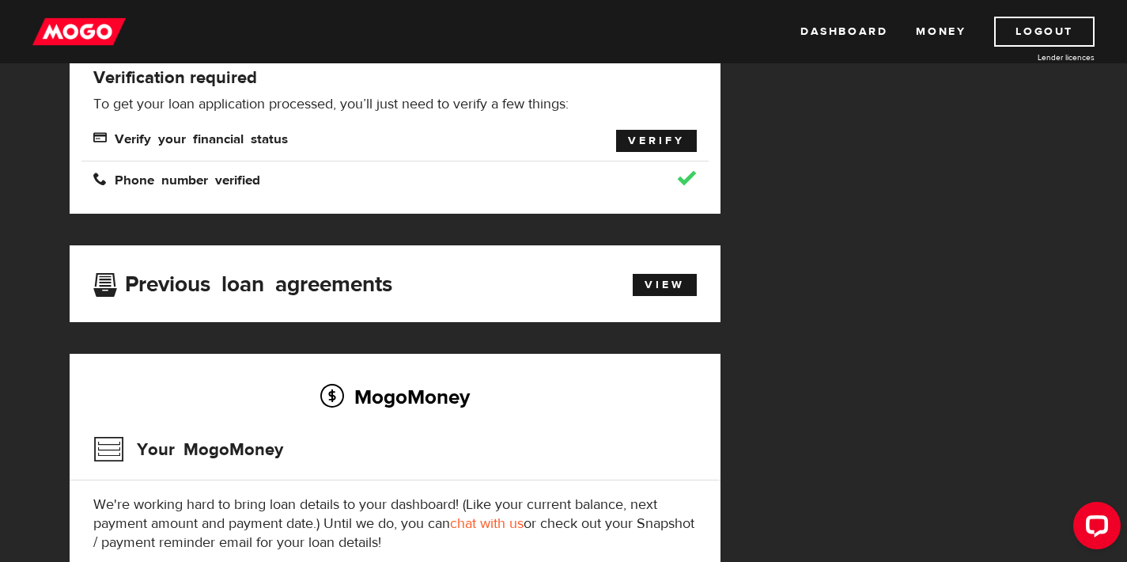
scroll to position [252, 0]
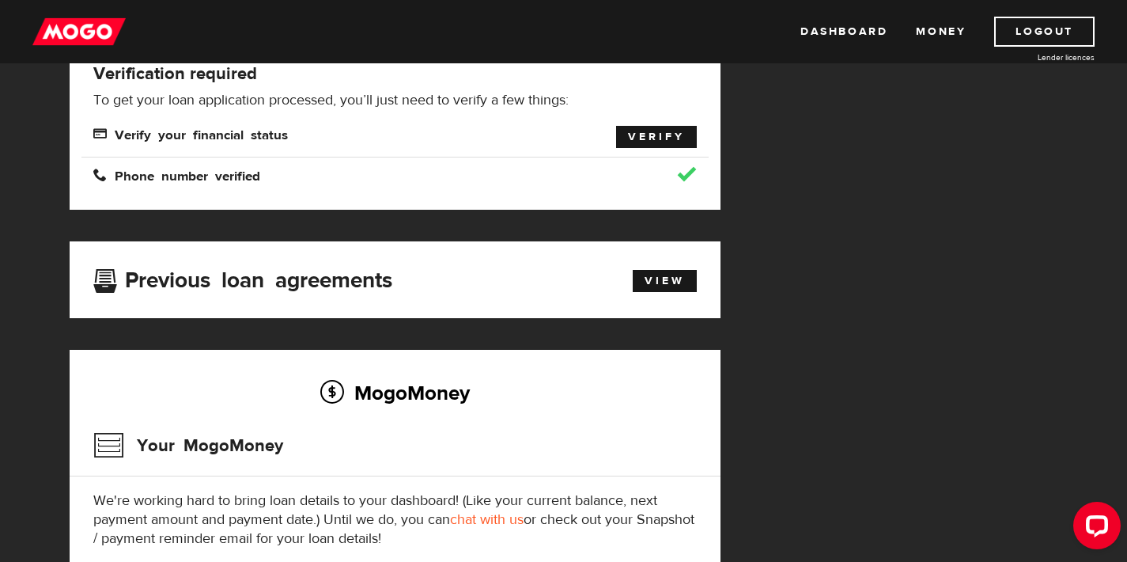
click at [664, 144] on link "Verify" at bounding box center [656, 137] width 81 height 22
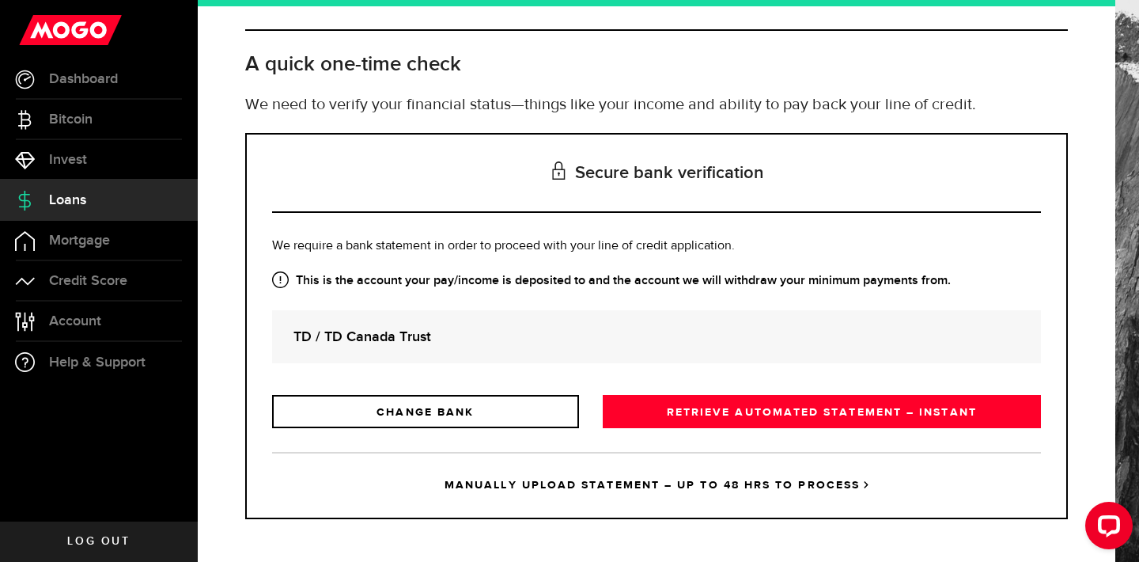
scroll to position [62, 0]
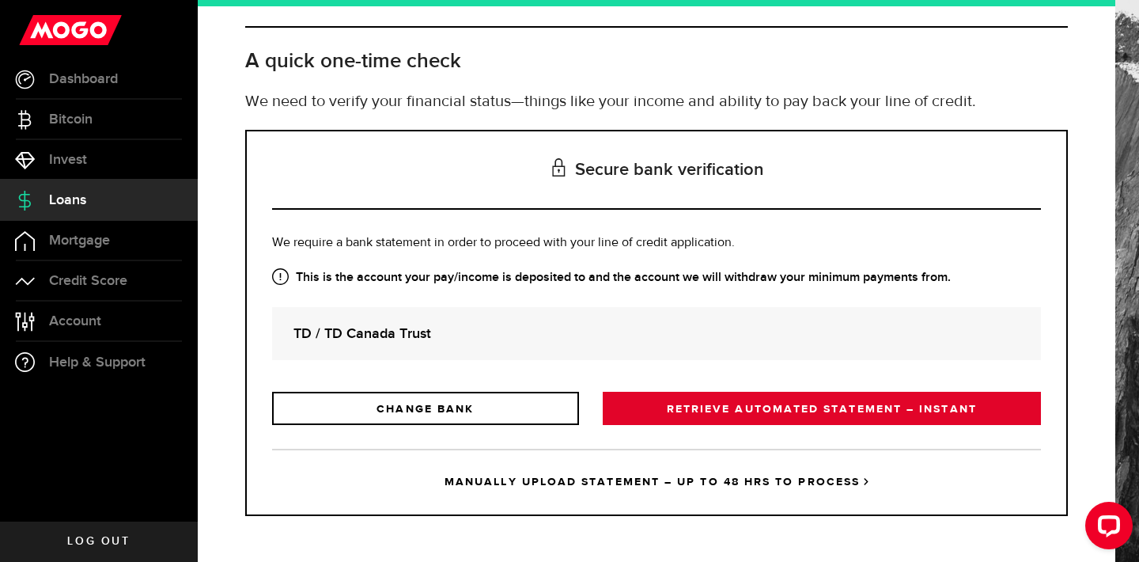
click at [782, 414] on link "RETRIEVE AUTOMATED STATEMENT – INSTANT" at bounding box center [822, 408] width 438 height 33
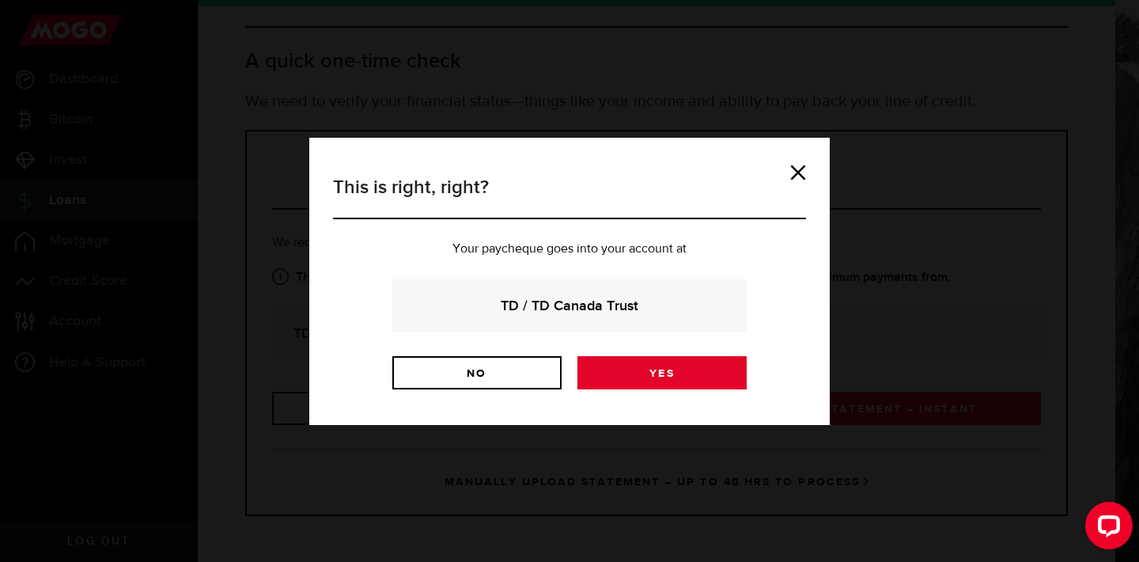
click at [659, 376] on link "Yes" at bounding box center [661, 372] width 169 height 33
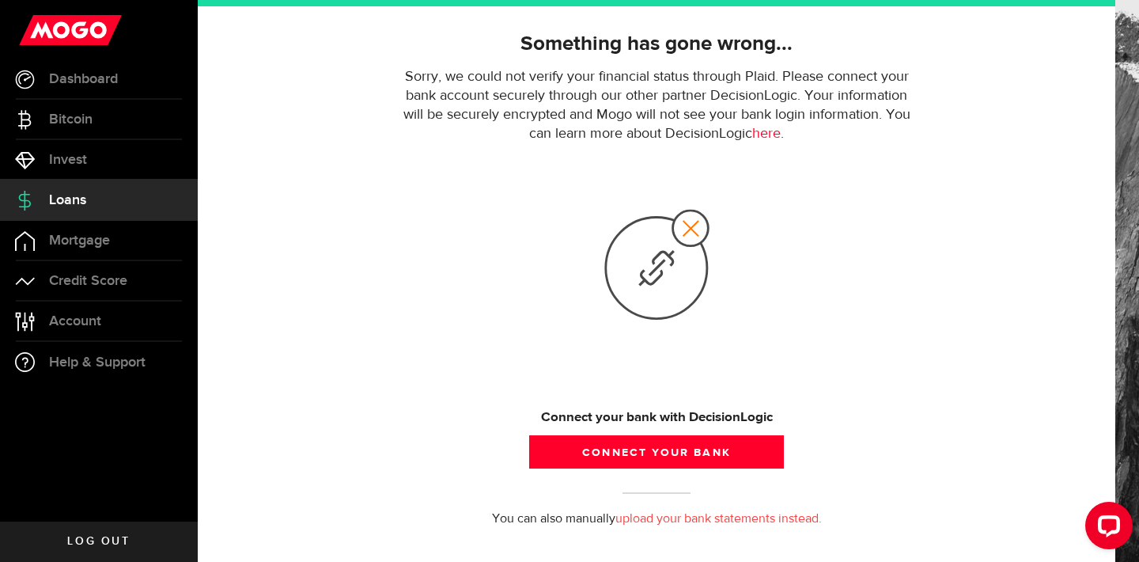
scroll to position [119, 0]
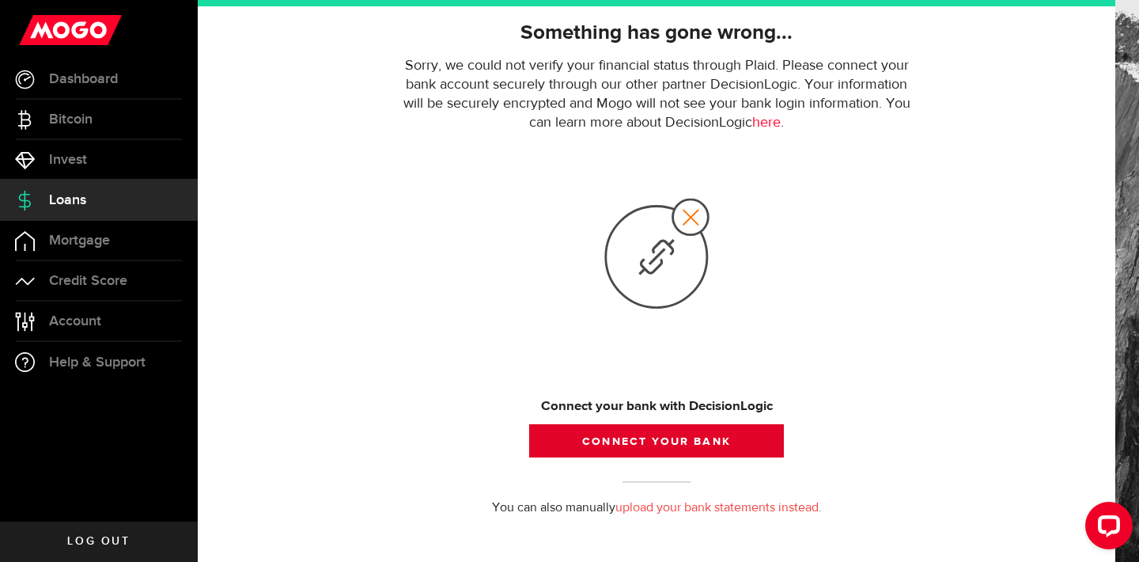
click at [658, 439] on button "Connect your bank" at bounding box center [656, 440] width 255 height 33
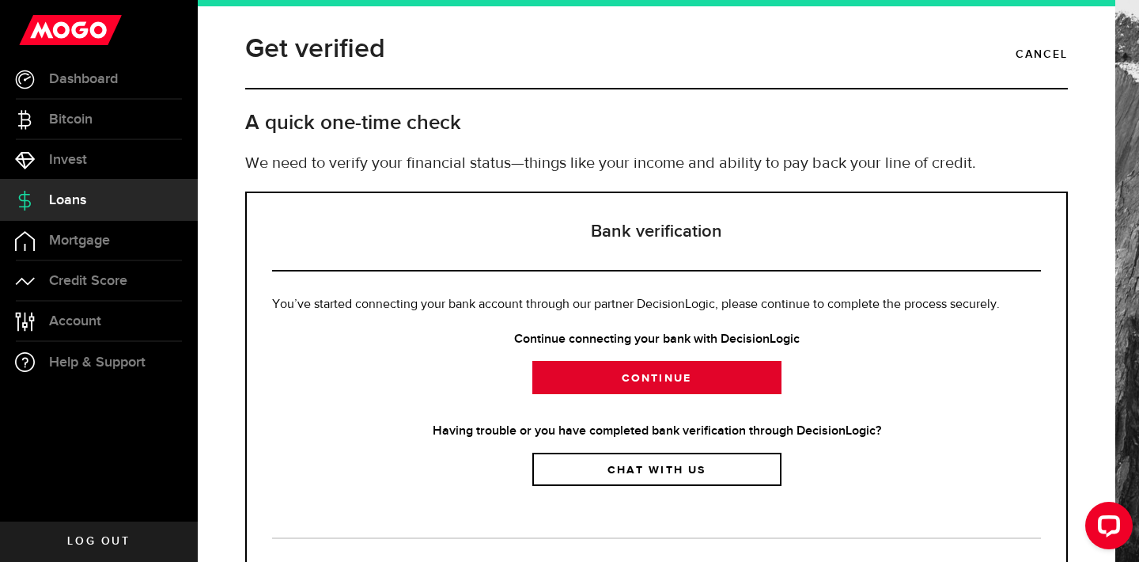
click at [676, 376] on link "Continue" at bounding box center [656, 377] width 249 height 33
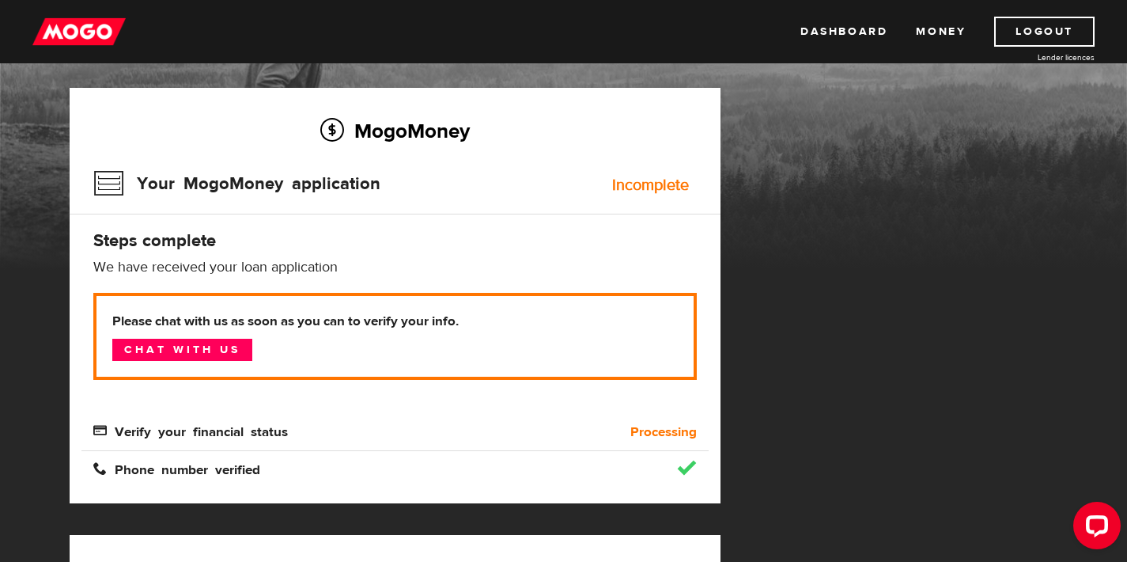
scroll to position [89, 0]
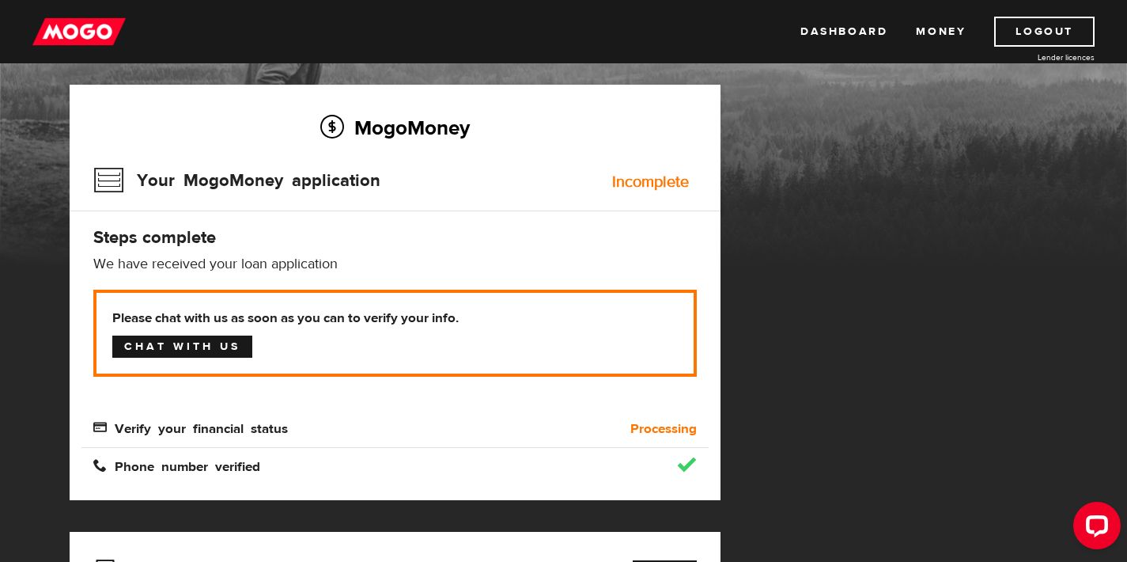
click at [130, 348] on link "Chat with us" at bounding box center [182, 346] width 140 height 22
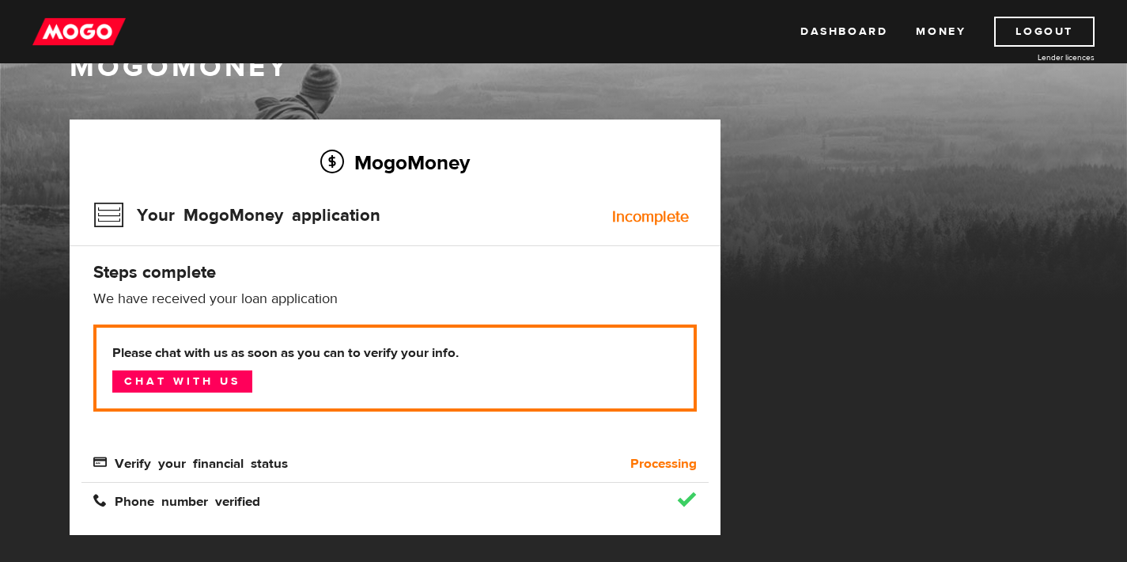
scroll to position [23, 0]
